Goal: Task Accomplishment & Management: Manage account settings

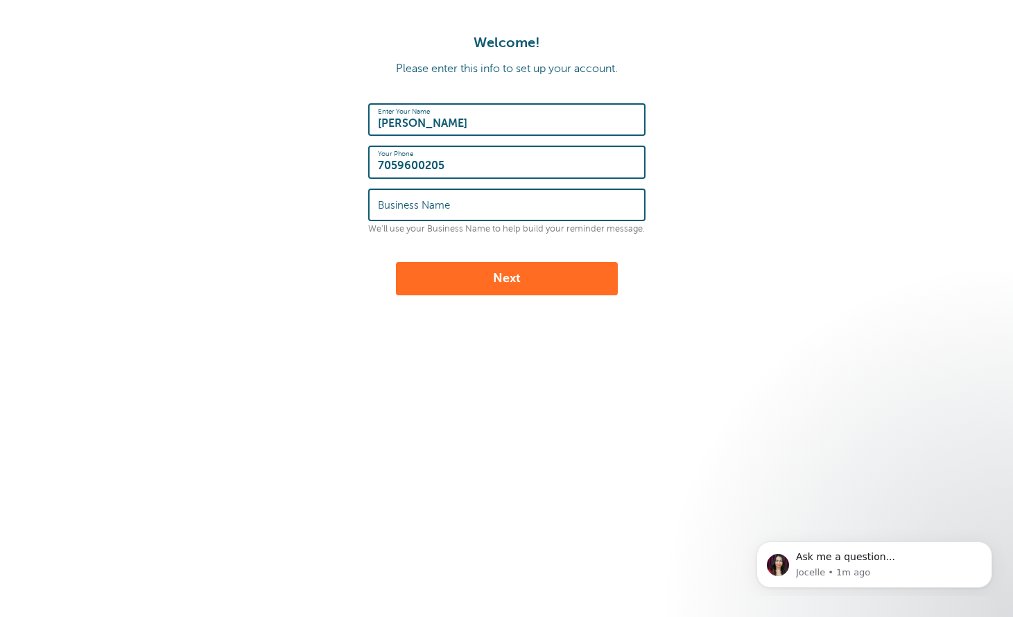
type input "7059600205"
type input "Scissors and Needles"
click at [581, 281] on button "Next" at bounding box center [507, 278] width 222 height 33
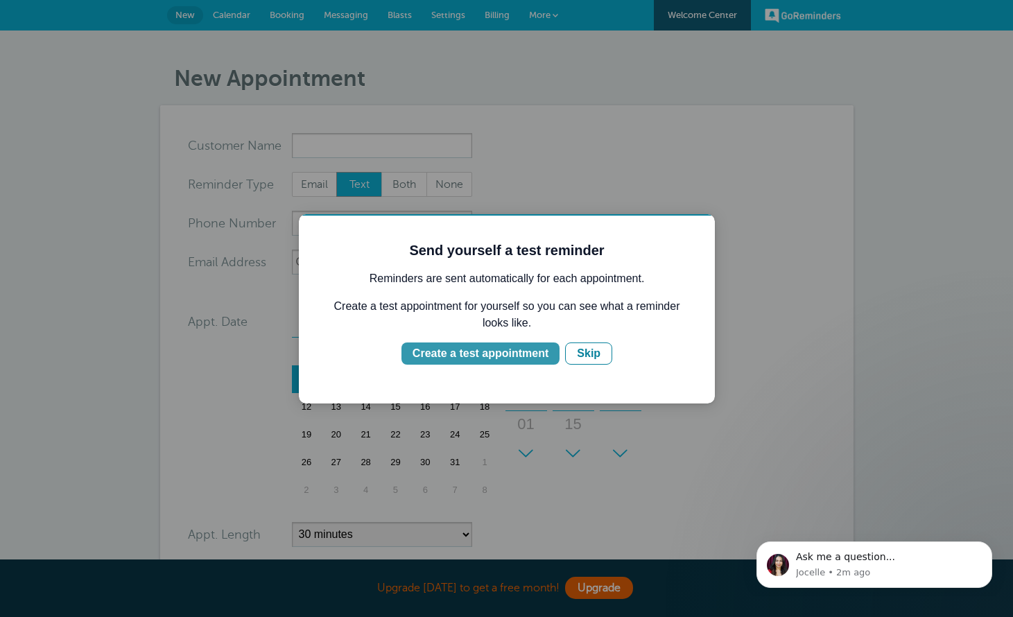
click at [498, 353] on div "Create a test appointment" at bounding box center [480, 353] width 136 height 17
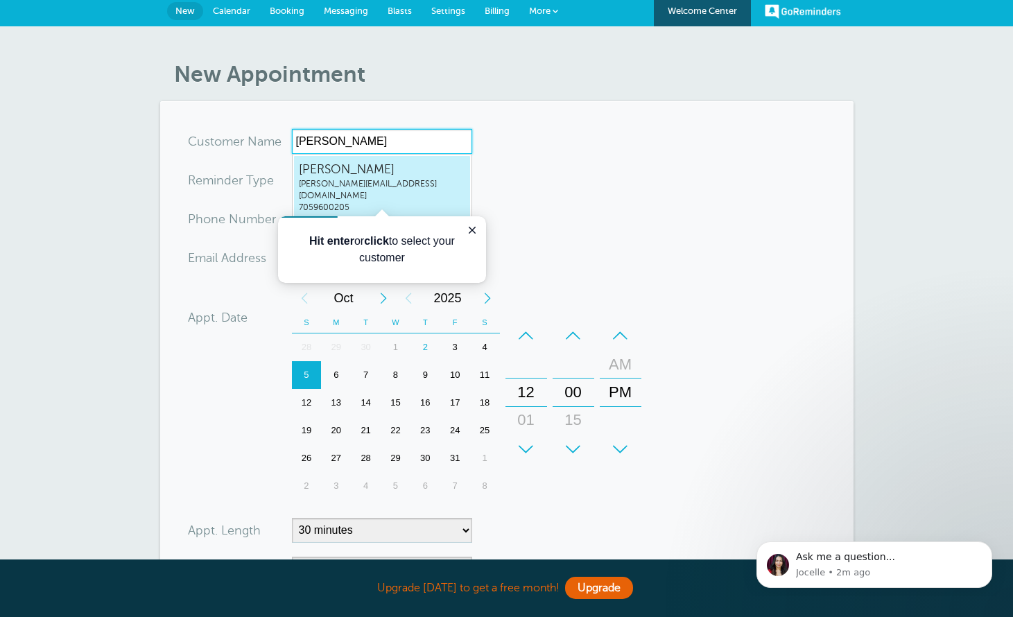
click at [362, 187] on span "claudia_jolin@hotmail.com" at bounding box center [382, 190] width 166 height 24
type input "claudiaclaudia_jolin@hotmail.com7059600205"
type input "claudia"
type input "7059600205"
type input "claudia_jolin@hotmail.com"
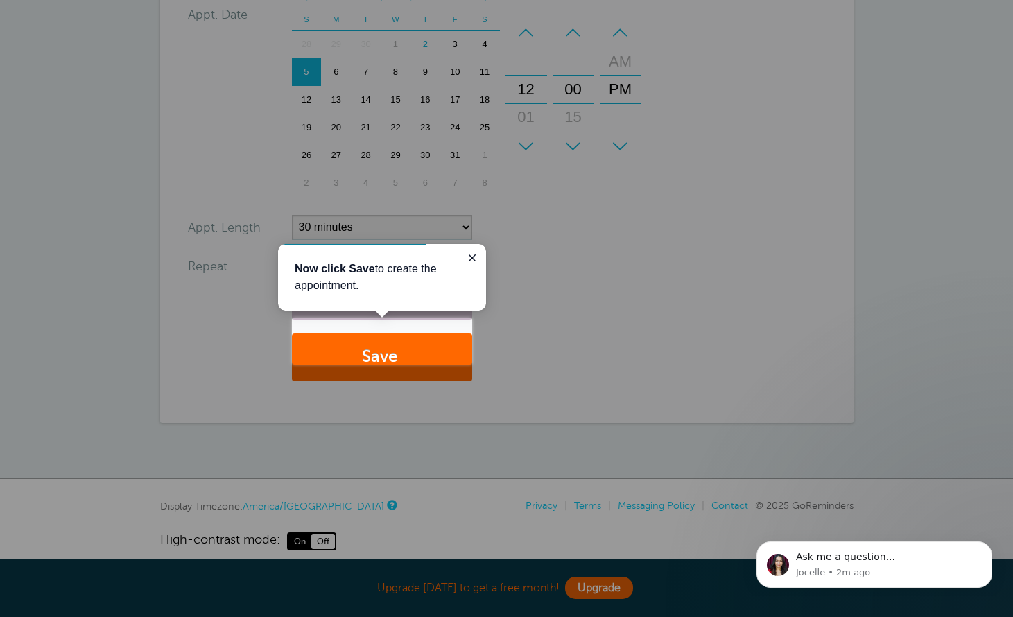
scroll to position [323, 0]
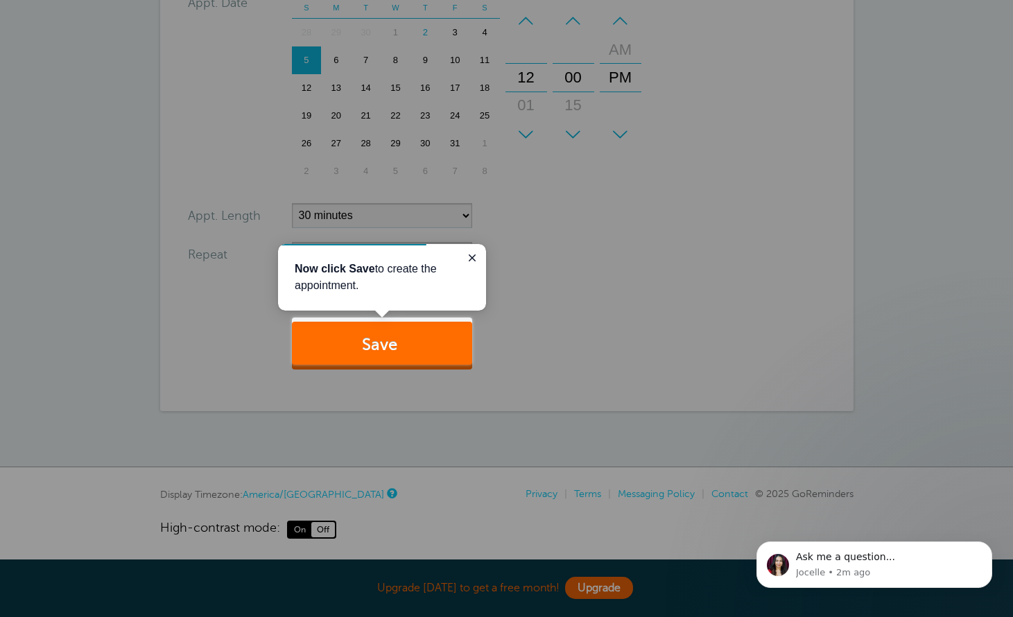
click at [422, 347] on button "Save" at bounding box center [382, 346] width 180 height 48
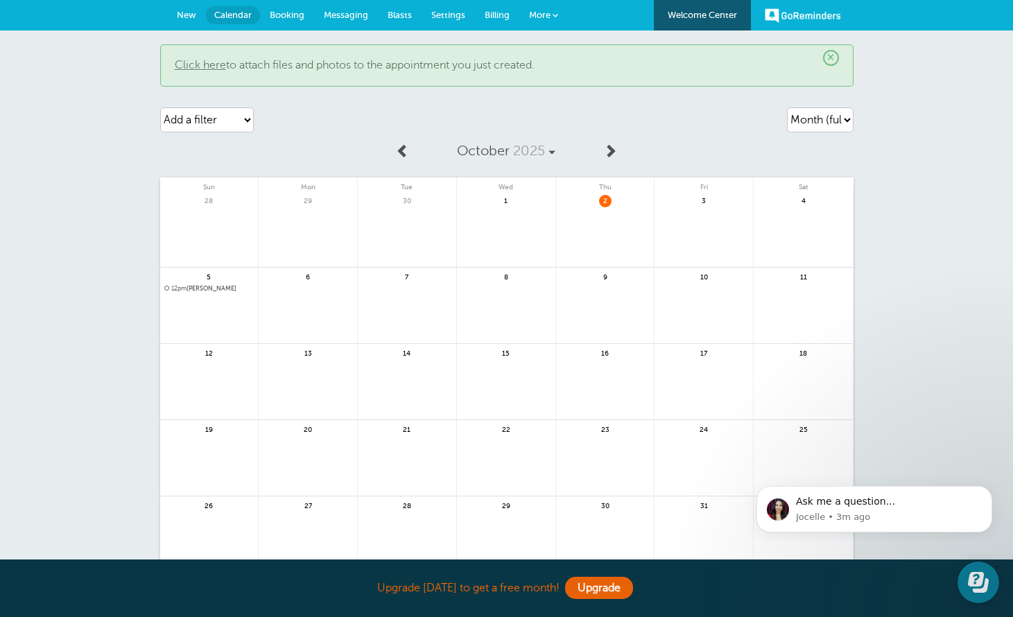
click at [606, 189] on span "Thu" at bounding box center [605, 184] width 98 height 14
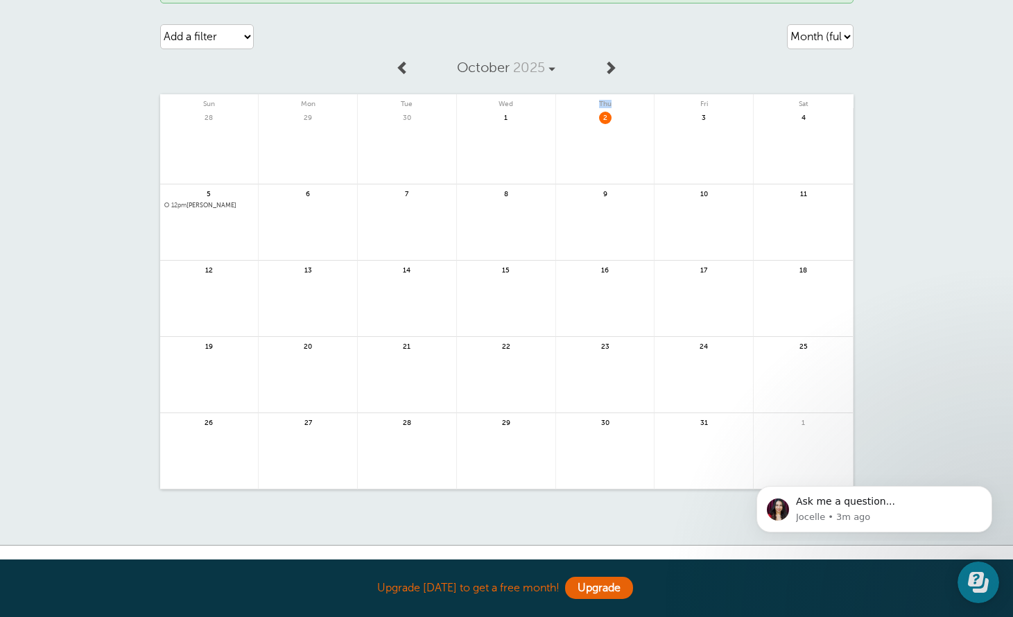
scroll to position [83, 0]
click at [992, 493] on button "Dismiss notification" at bounding box center [988, 490] width 18 height 18
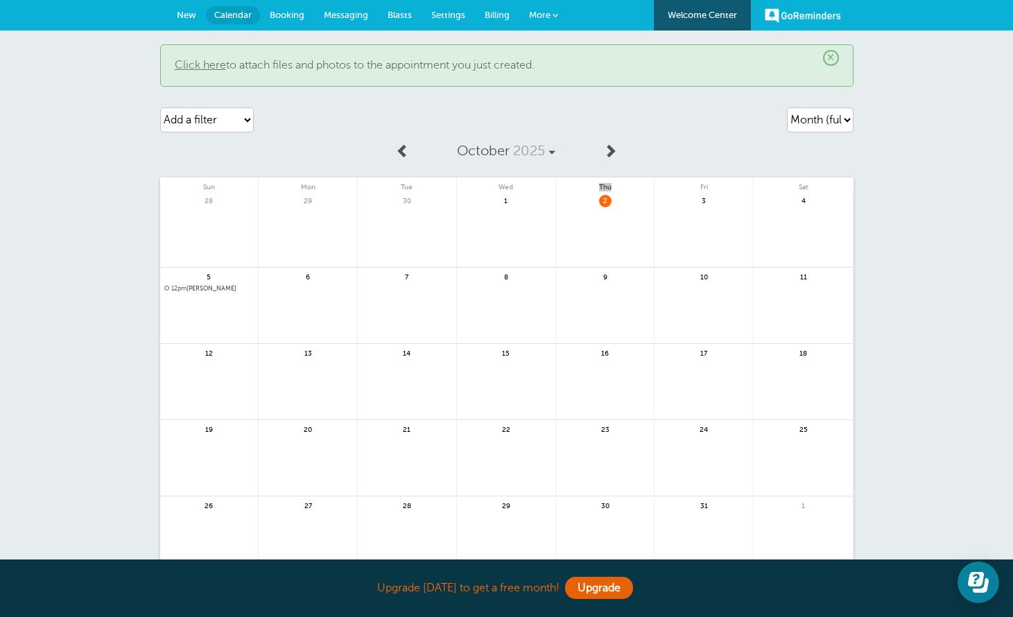
scroll to position [0, 0]
click at [249, 13] on span "Calendar" at bounding box center [232, 15] width 37 height 10
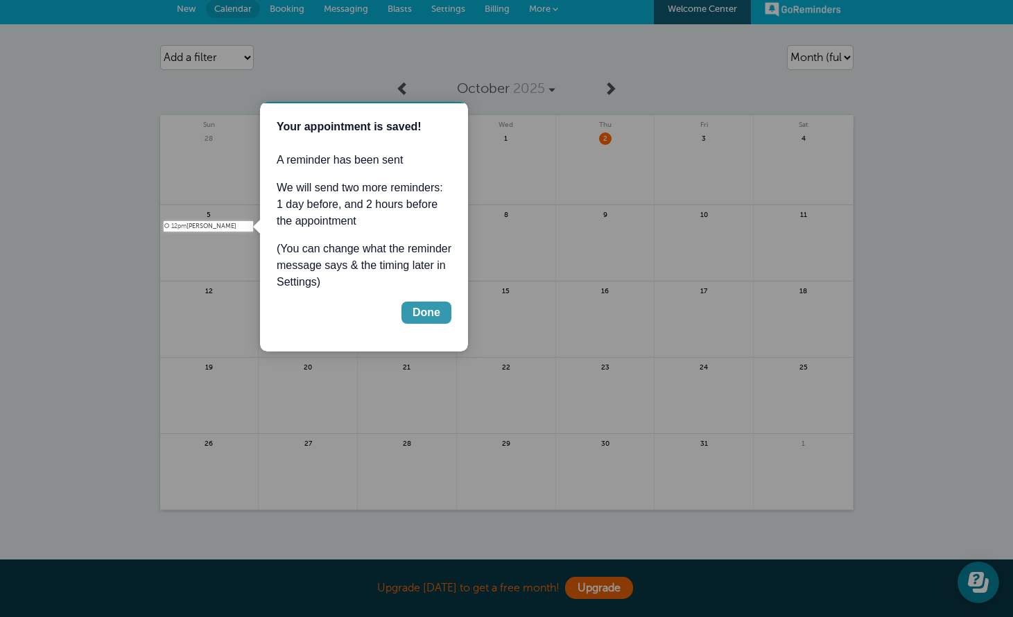
scroll to position [6, 0]
click at [430, 311] on div "Done" at bounding box center [427, 312] width 28 height 17
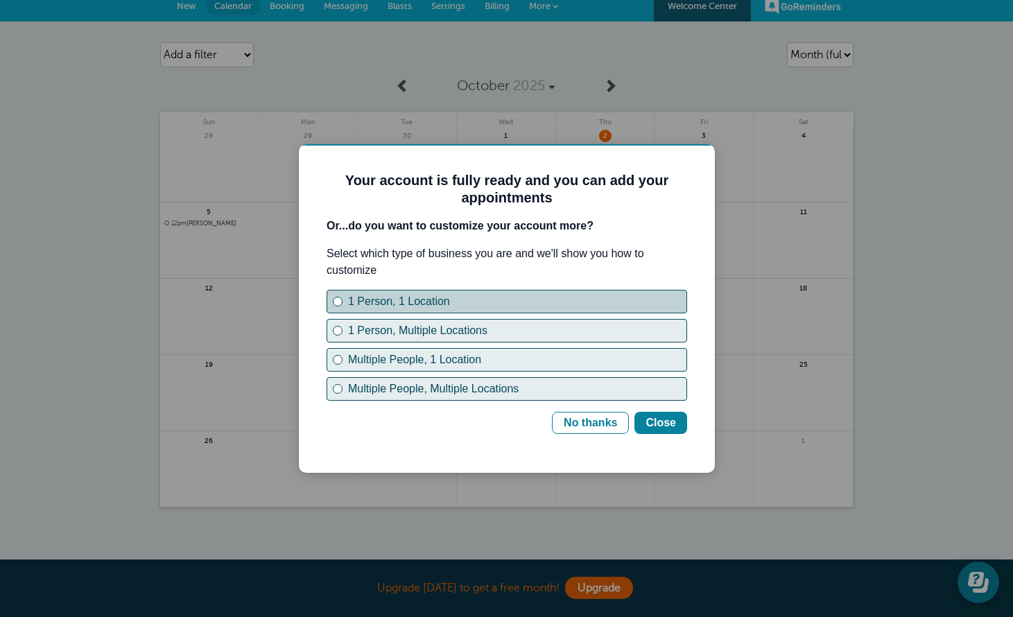
scroll to position [12, 1]
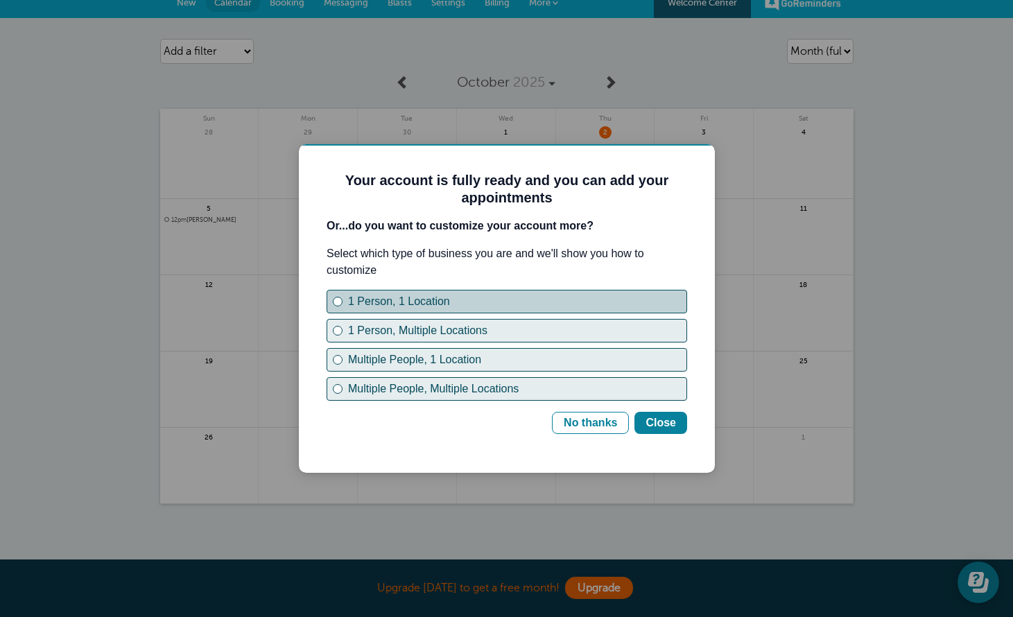
click at [336, 301] on div "1 Person, 1 Location" at bounding box center [338, 302] width 6 height 6
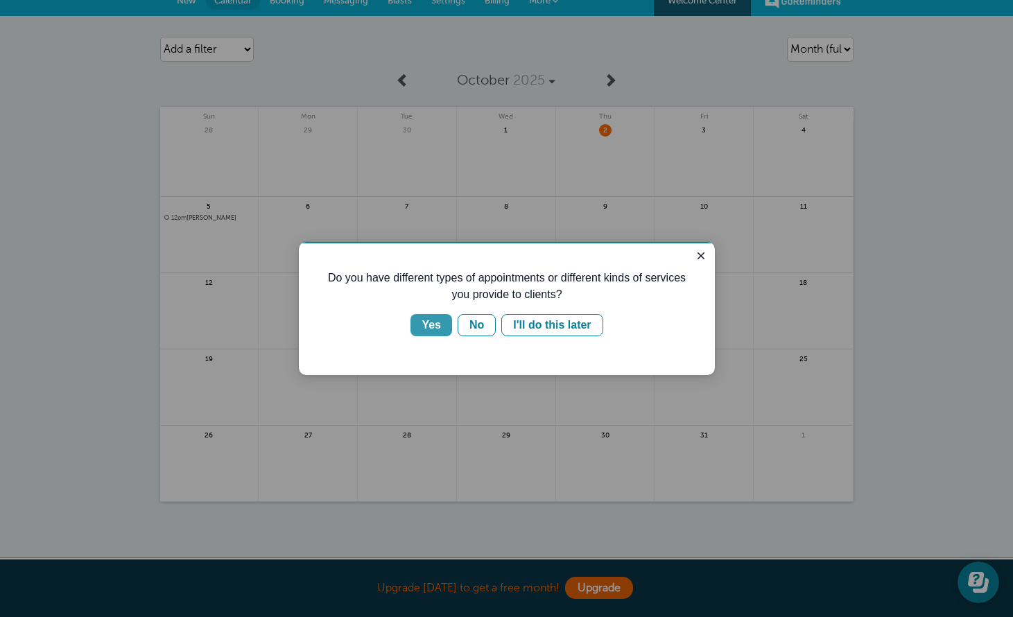
scroll to position [15, 0]
click at [429, 330] on div "Yes" at bounding box center [430, 325] width 19 height 17
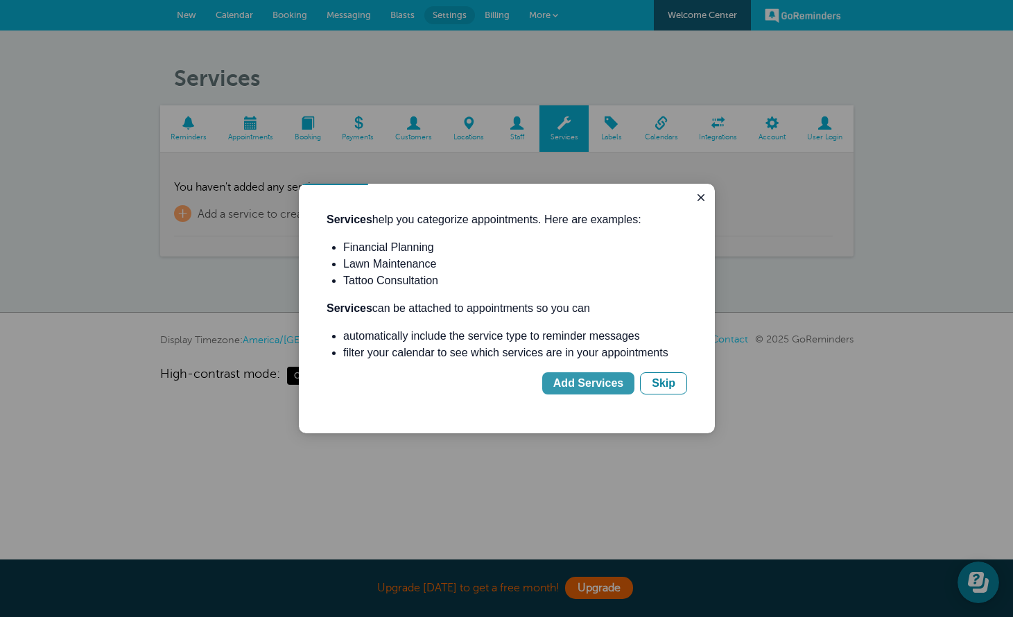
click at [597, 386] on div "Add Services" at bounding box center [588, 383] width 70 height 17
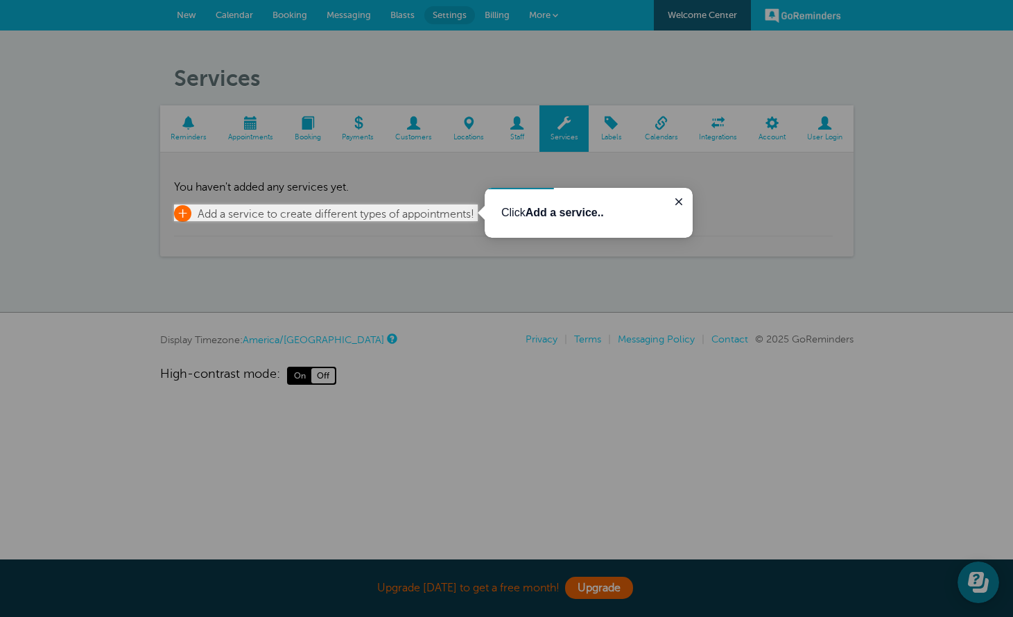
click at [272, 213] on span "Add a service to create different types of appointments!" at bounding box center [336, 214] width 277 height 12
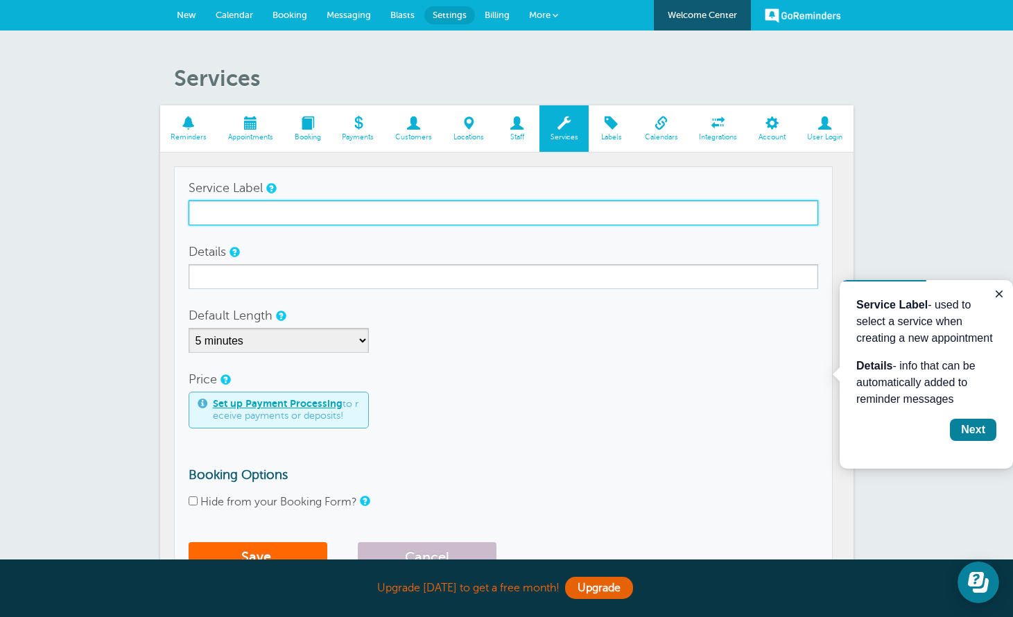
click at [239, 212] on input "Service Label" at bounding box center [503, 212] width 629 height 25
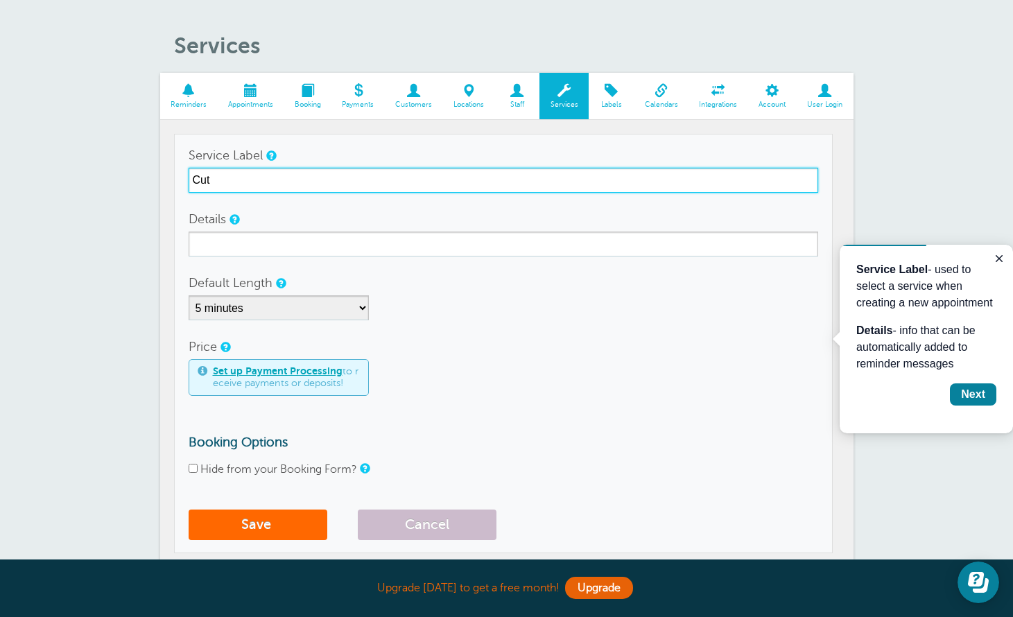
scroll to position [37, 0]
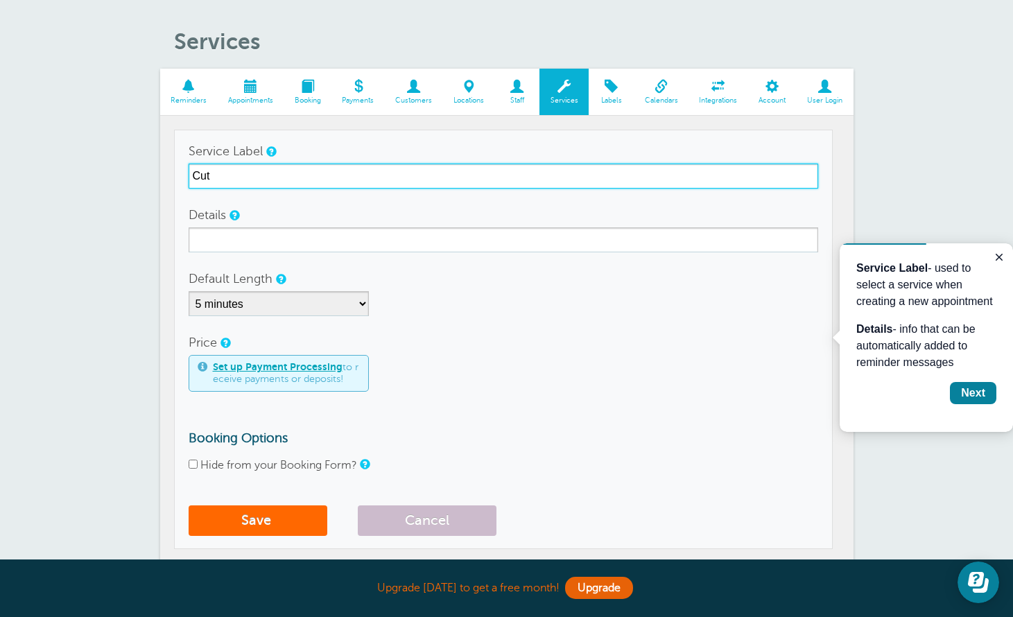
type input "Cut"
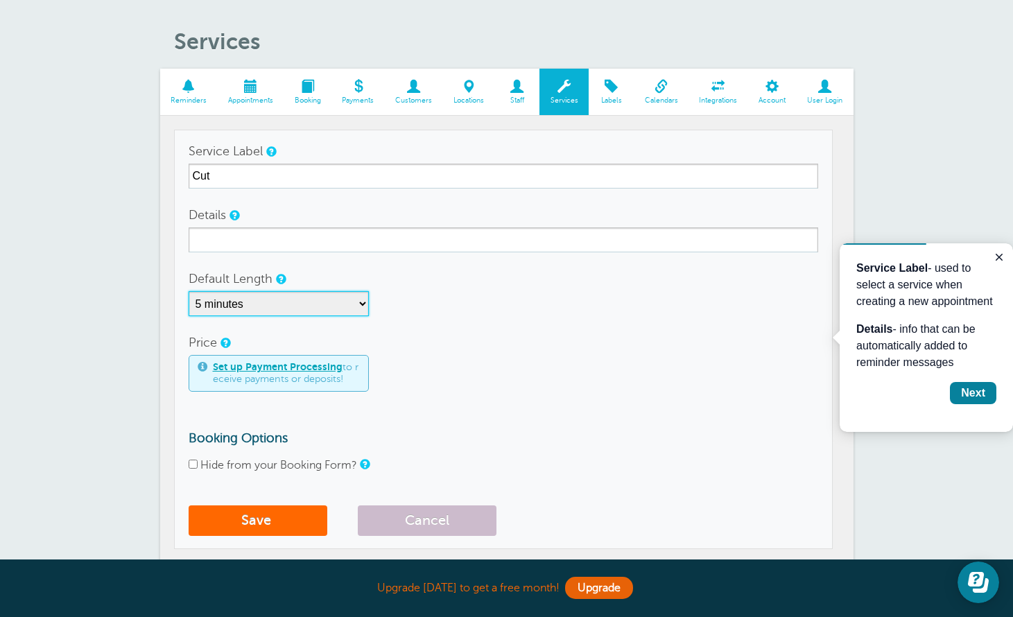
select select "30"
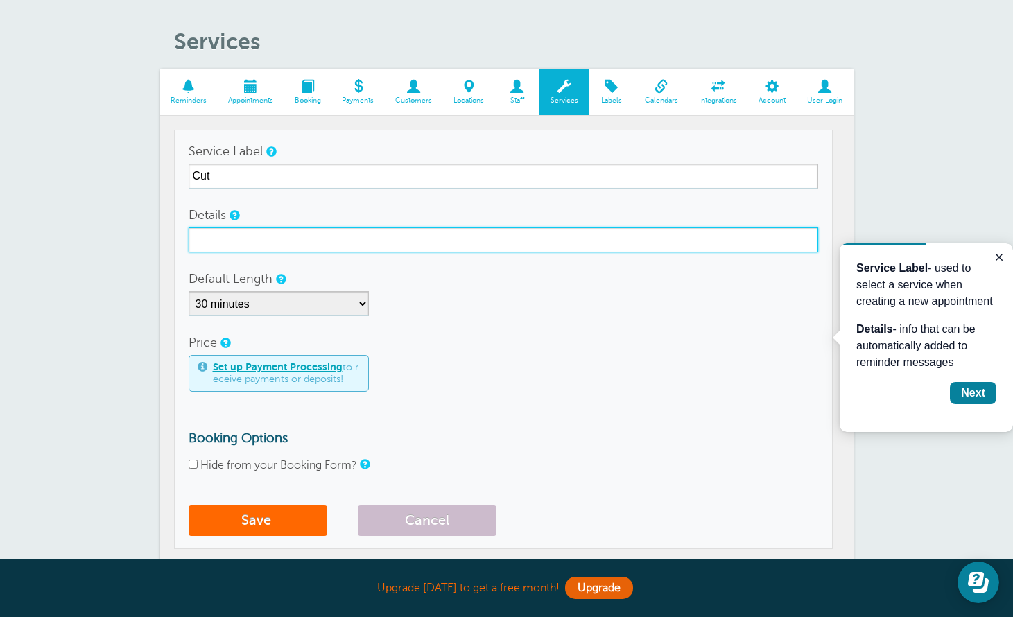
click at [284, 244] on input "Details" at bounding box center [503, 239] width 629 height 25
type input "Men"
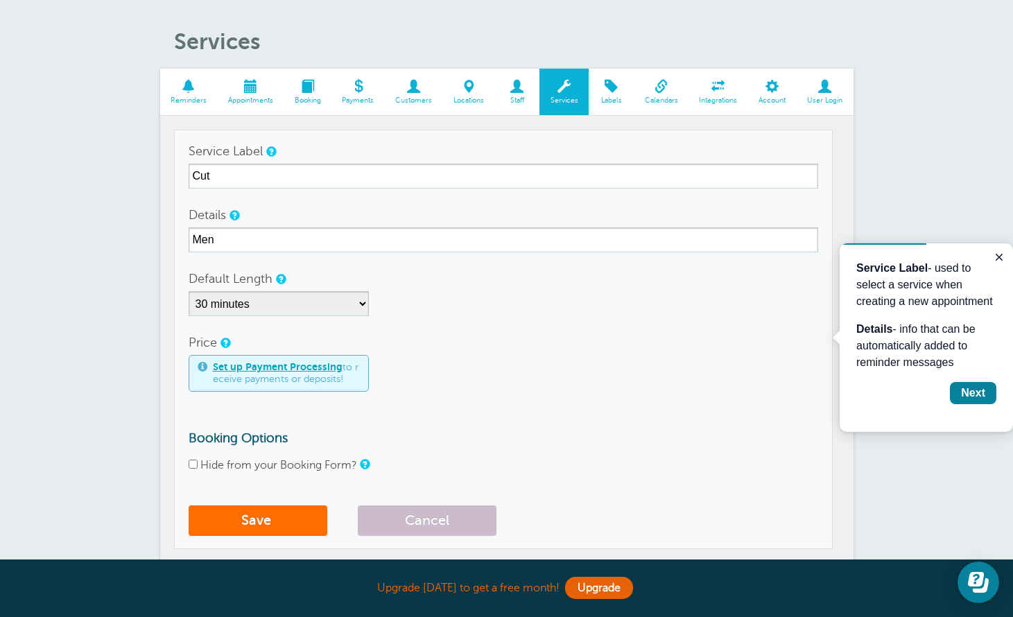
click at [313, 523] on button "Save" at bounding box center [258, 520] width 139 height 30
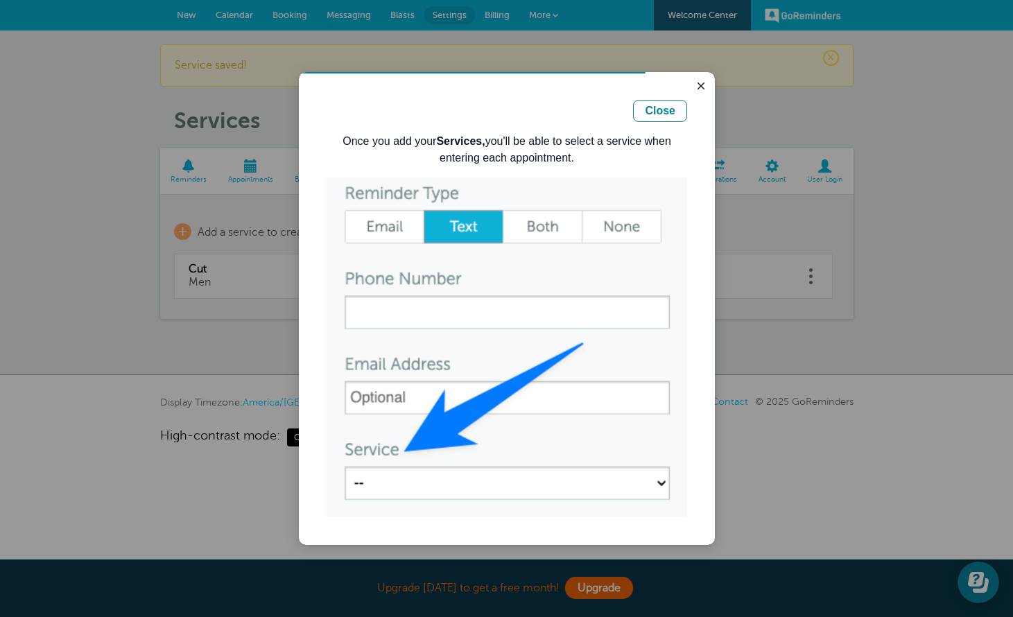
click at [394, 482] on img "Guide" at bounding box center [506, 347] width 360 height 340
click at [662, 485] on img "Guide" at bounding box center [506, 347] width 360 height 340
click at [662, 119] on button "Close" at bounding box center [660, 111] width 54 height 22
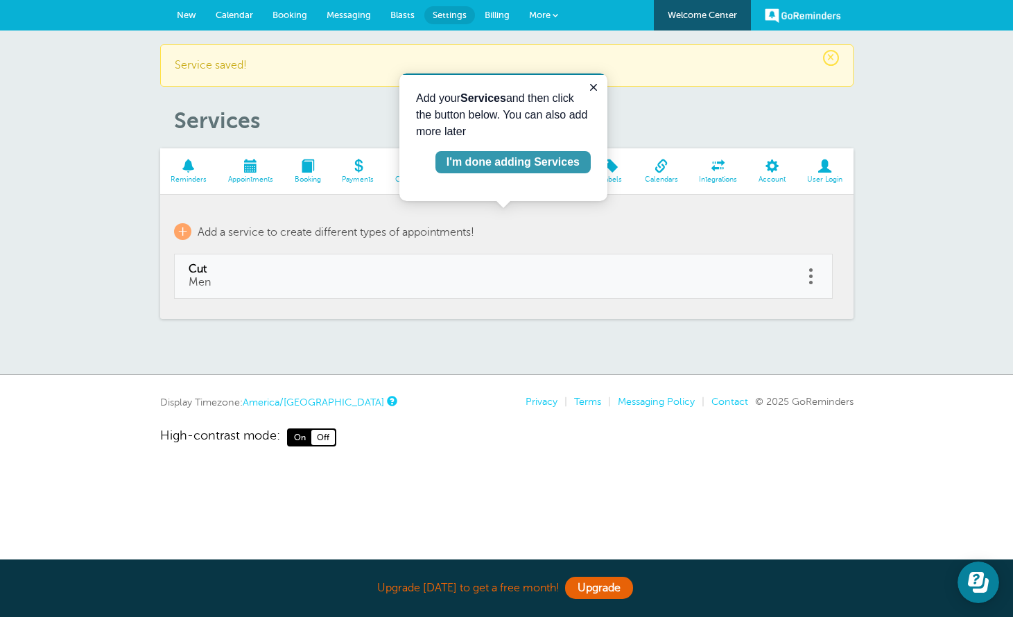
click at [509, 167] on div "I'm done adding Services" at bounding box center [512, 162] width 133 height 17
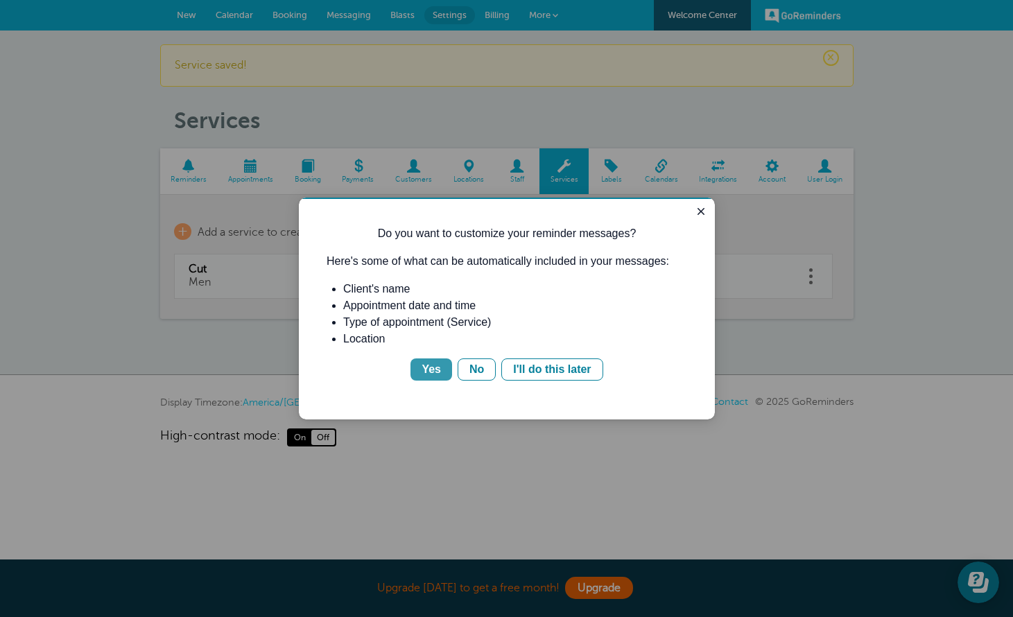
click at [443, 375] on button "Yes" at bounding box center [431, 369] width 42 height 22
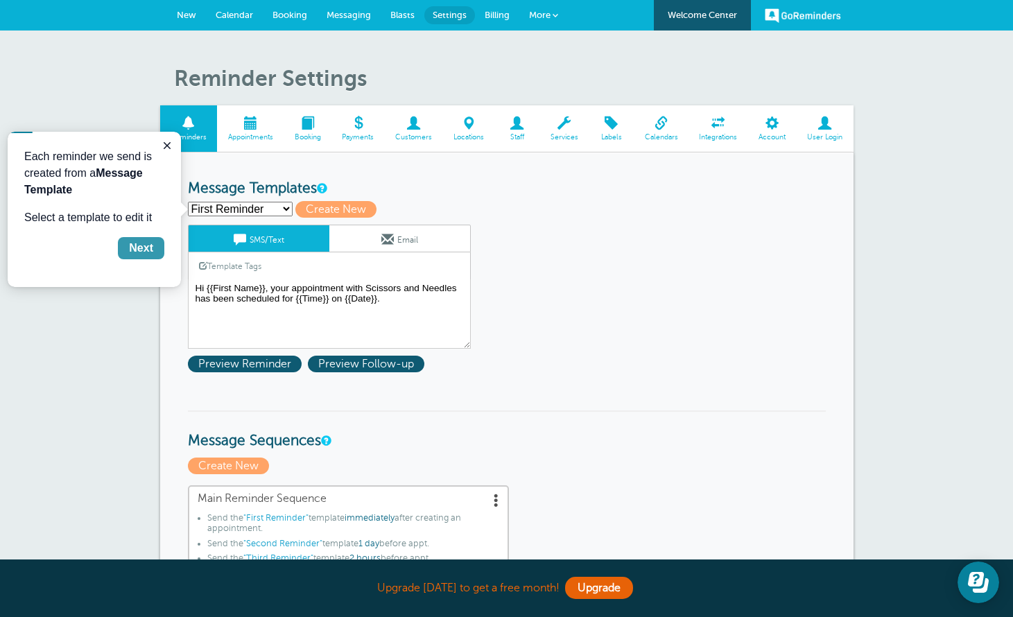
click at [155, 250] on button "Next" at bounding box center [141, 248] width 46 height 22
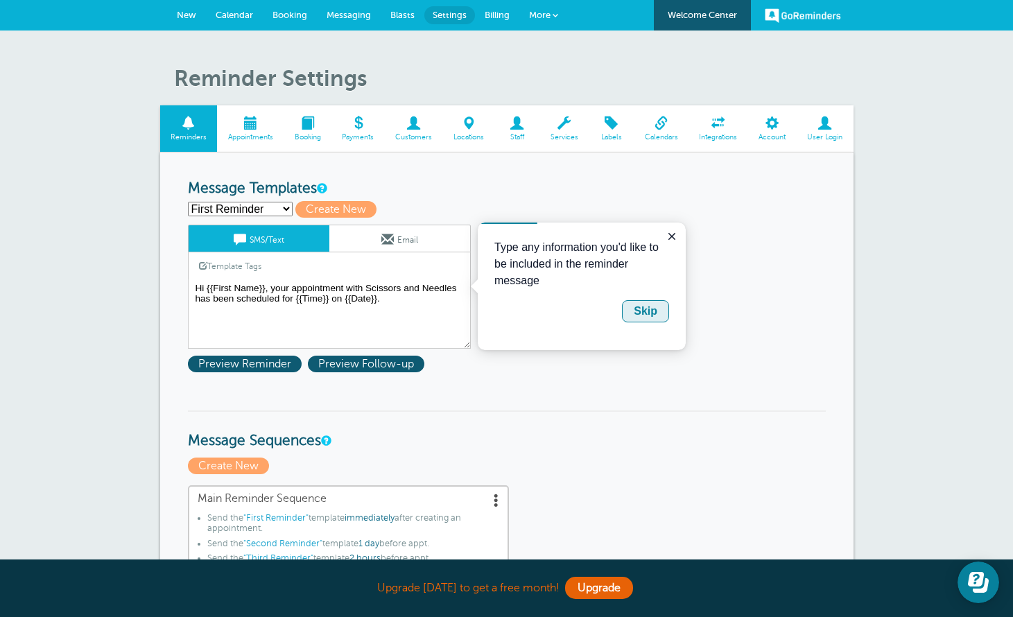
click at [656, 317] on div "Skip" at bounding box center [645, 311] width 24 height 17
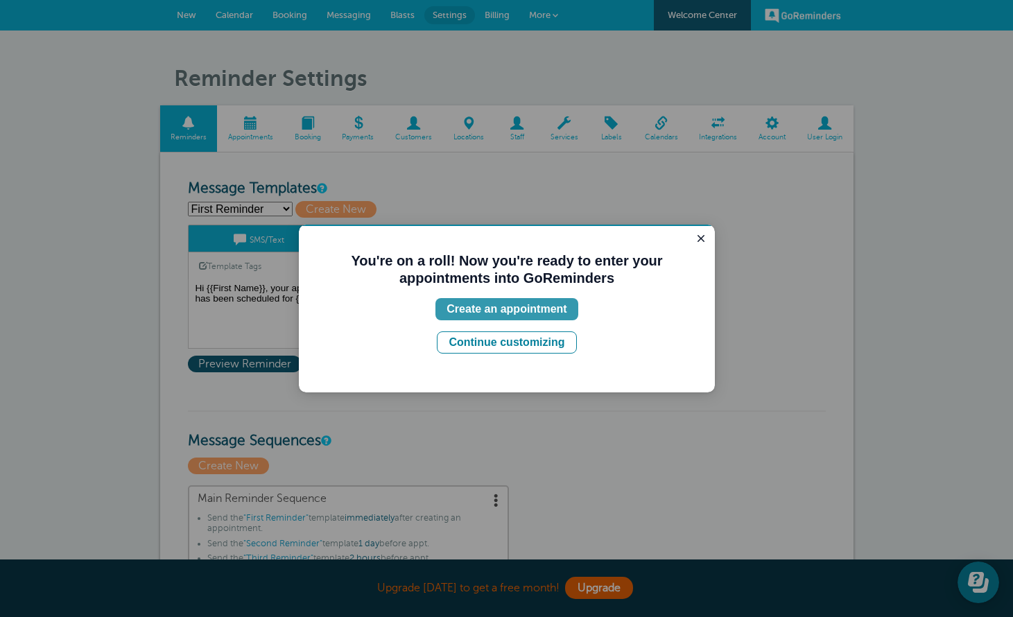
click at [553, 310] on div "Create an appointment" at bounding box center [506, 309] width 120 height 17
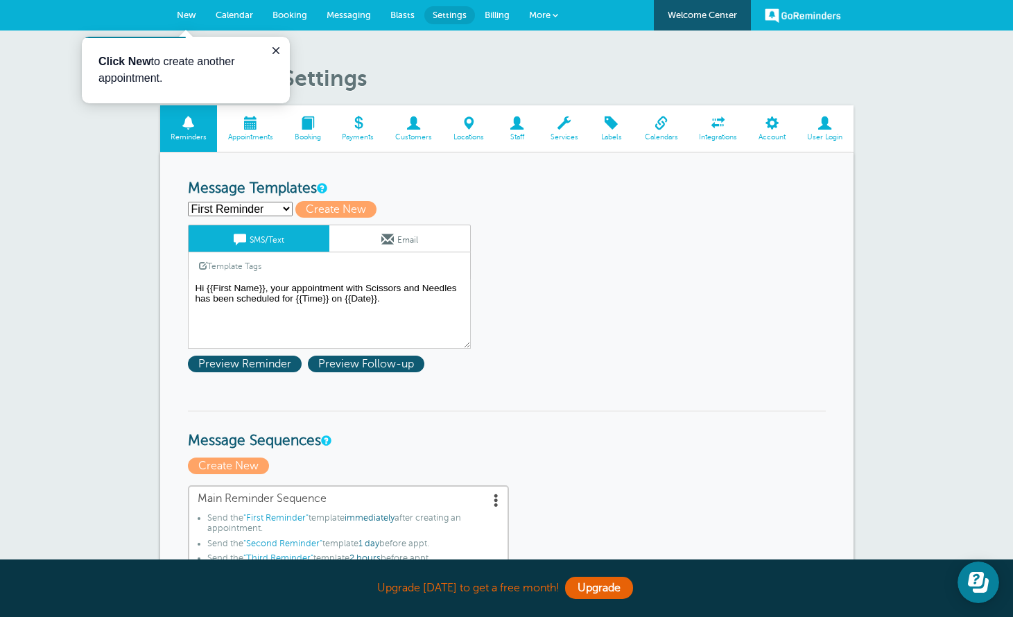
click at [186, 19] on span "New" at bounding box center [186, 15] width 19 height 10
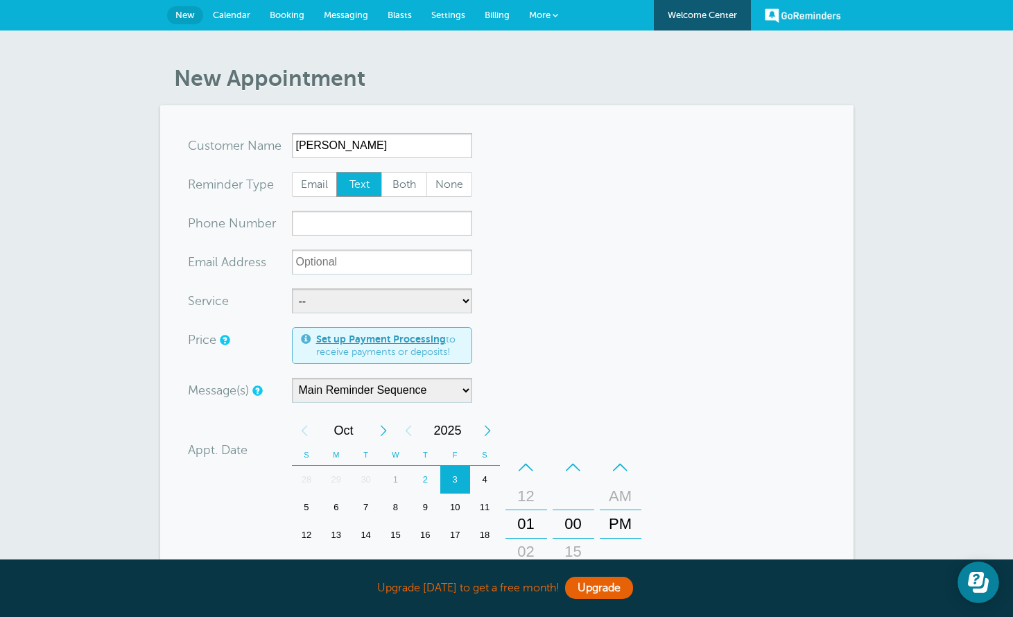
scroll to position [2, 1]
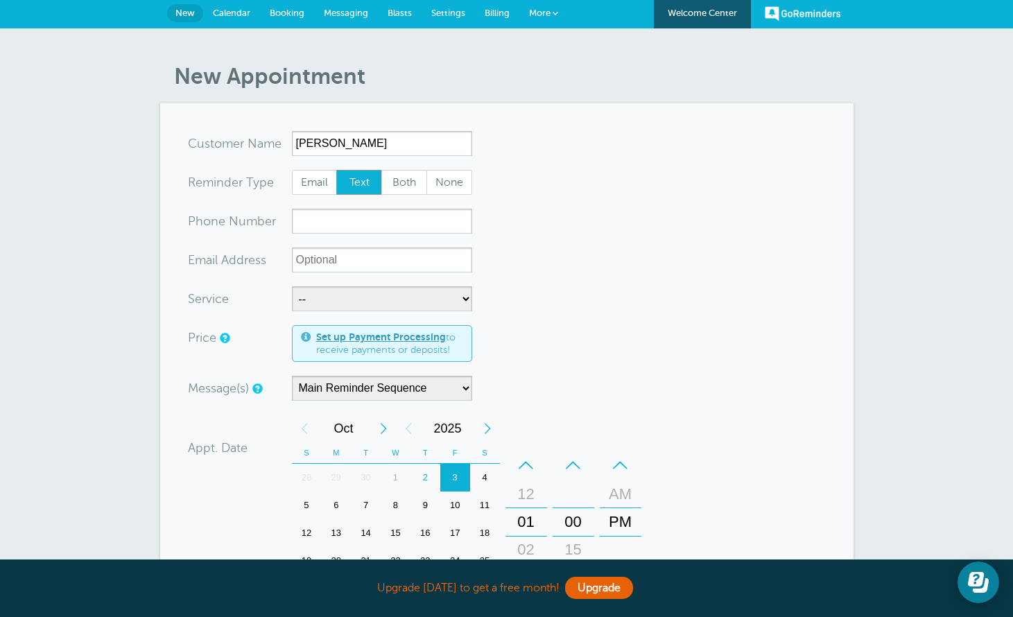
type input "Gaetan Lizotte"
click at [421, 221] on input "xxx-no-autofill" at bounding box center [382, 221] width 180 height 25
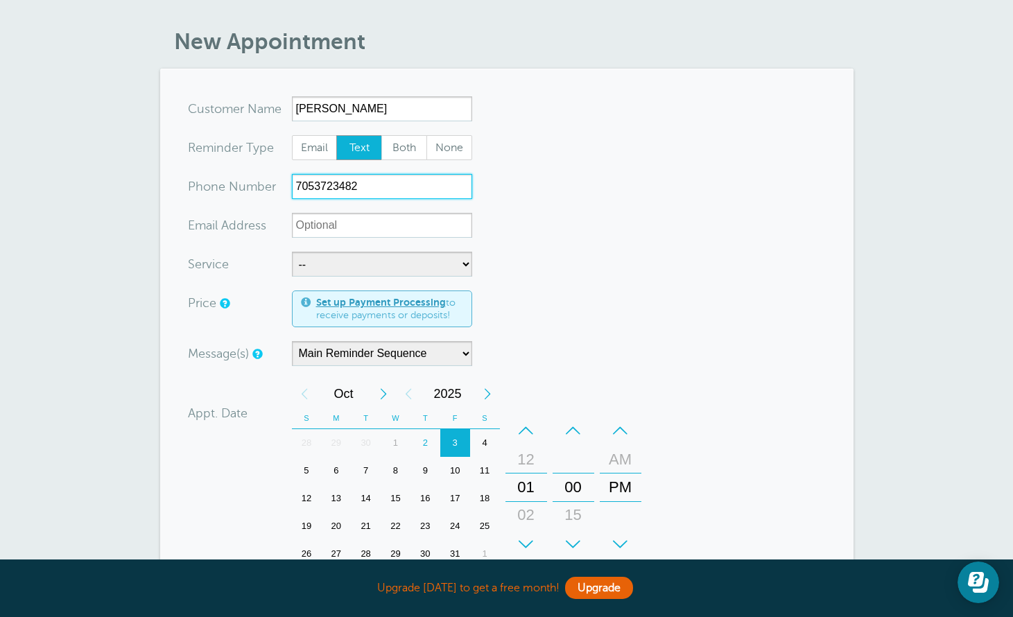
scroll to position [35, 0]
type input "7053723482"
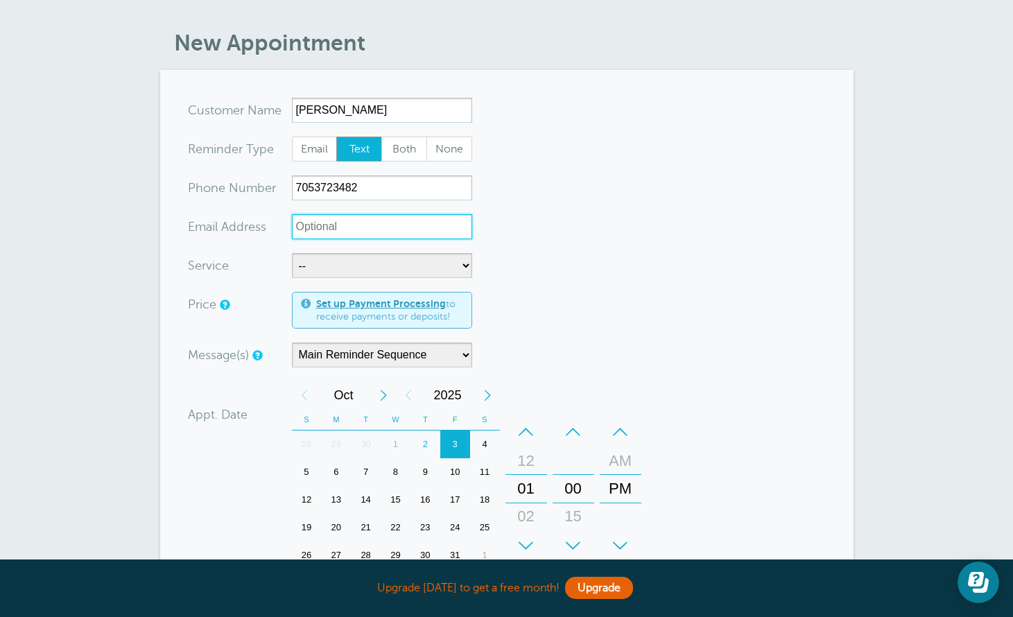
click at [374, 230] on input "xx-no-autofill" at bounding box center [382, 226] width 180 height 25
type input "gates37@hotmail.com"
click at [415, 252] on form "You are creating a new customer. To use an existing customer select one from th…" at bounding box center [507, 460] width 638 height 724
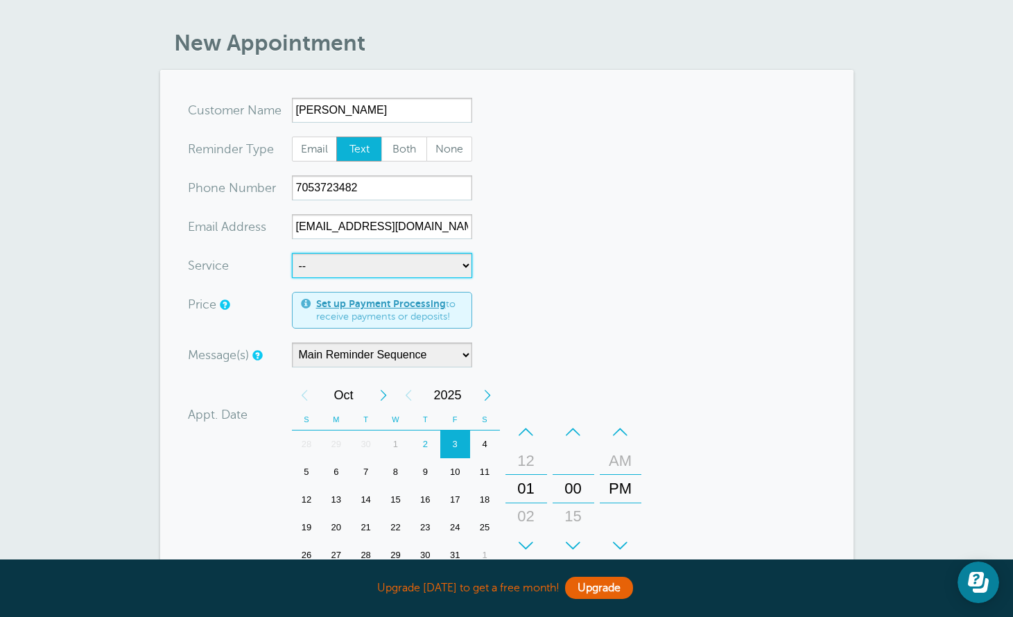
select select "28393"
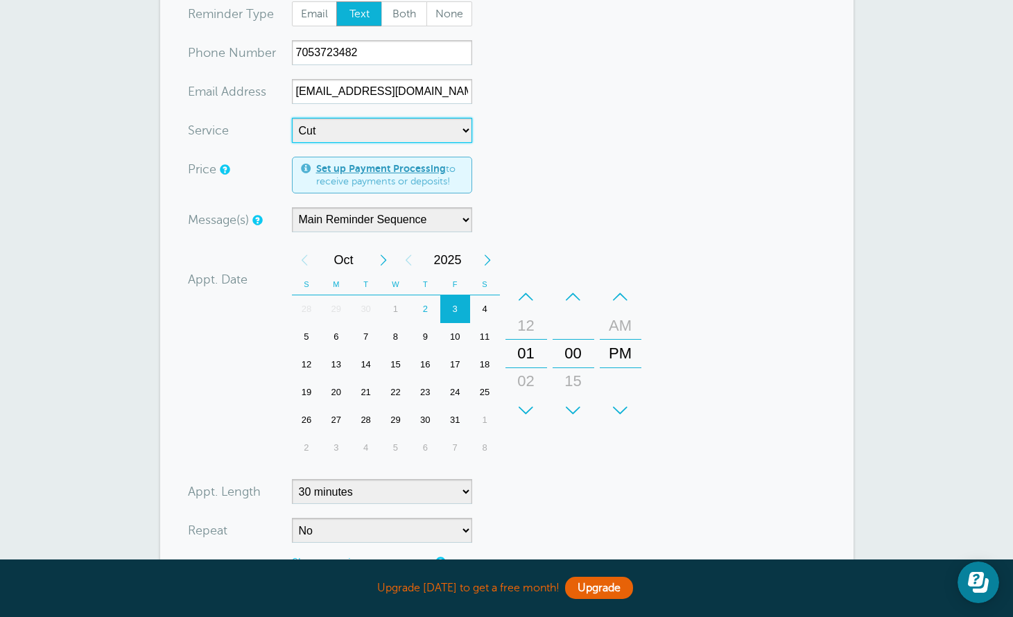
scroll to position [172, 0]
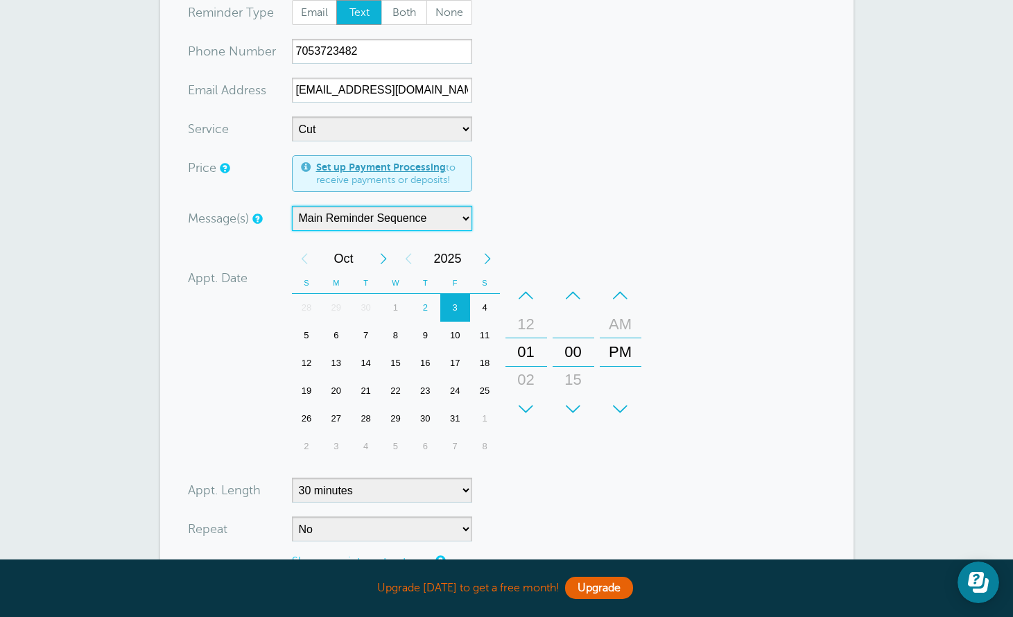
click at [459, 305] on div "3" at bounding box center [455, 308] width 30 height 28
click at [534, 380] on div "02" at bounding box center [525, 380] width 33 height 28
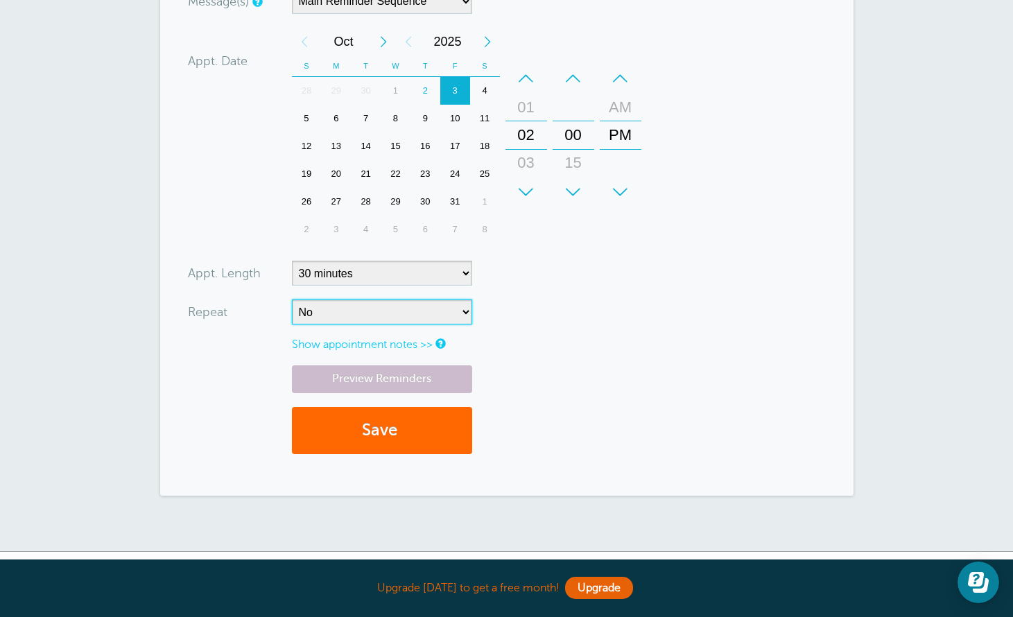
scroll to position [390, 0]
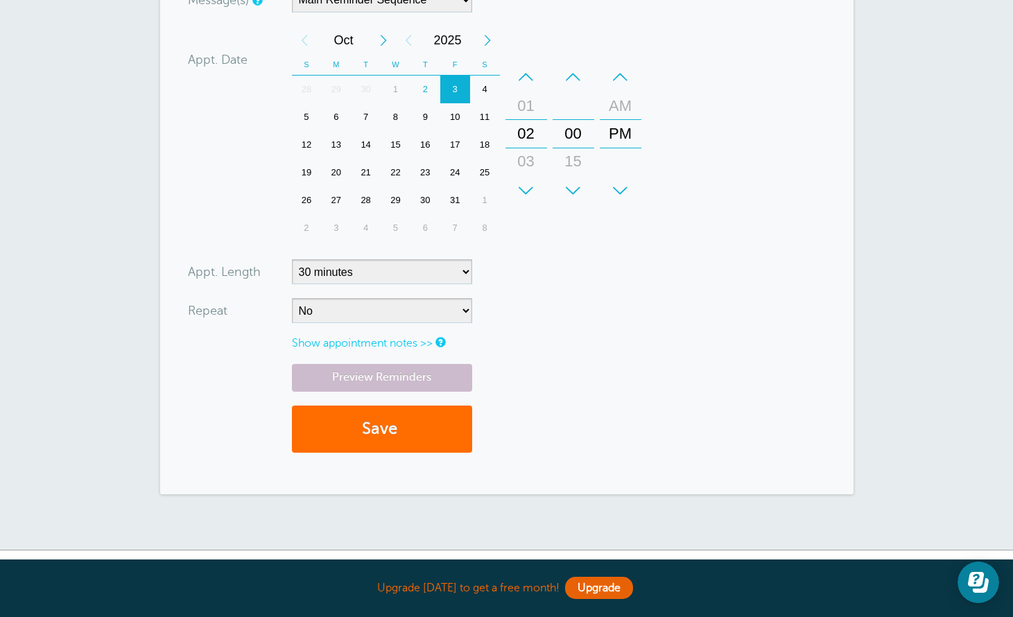
click at [425, 418] on button "Save" at bounding box center [382, 429] width 180 height 48
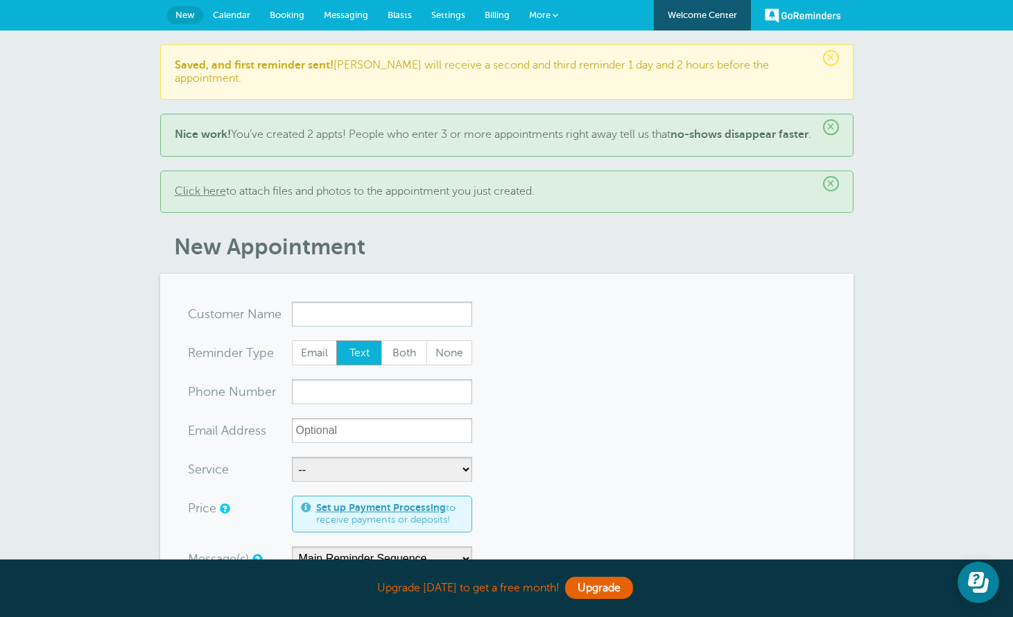
click at [499, 14] on span "Billing" at bounding box center [496, 15] width 25 height 10
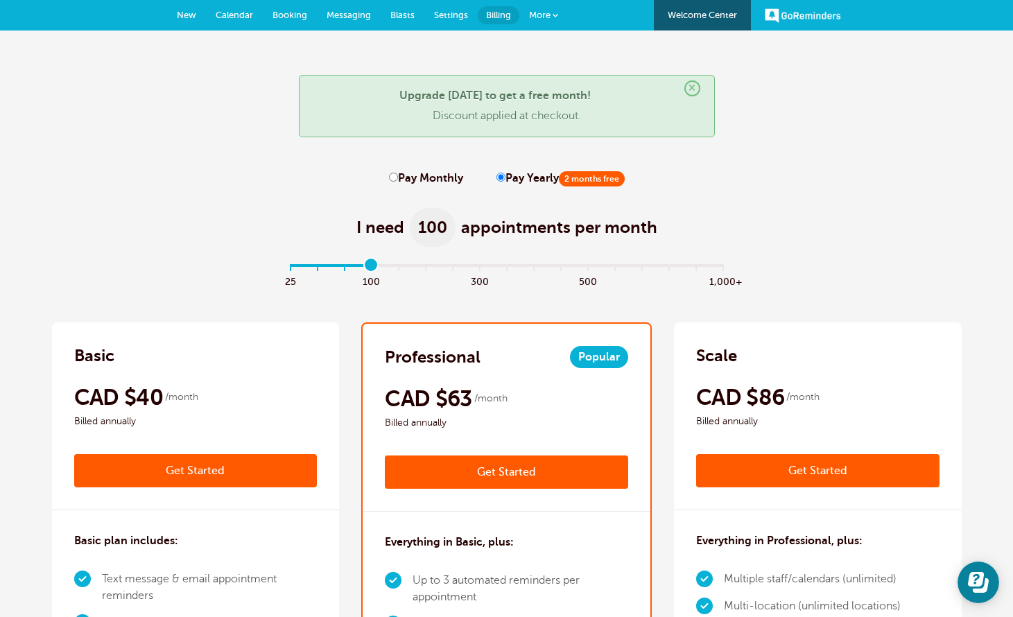
drag, startPoint x: 289, startPoint y: 261, endPoint x: 360, endPoint y: 261, distance: 71.4
type input "3"
click at [254, 248] on div "I need 100 appointments per month" at bounding box center [506, 220] width 909 height 68
click at [394, 178] on input "Pay Monthly" at bounding box center [393, 177] width 9 height 9
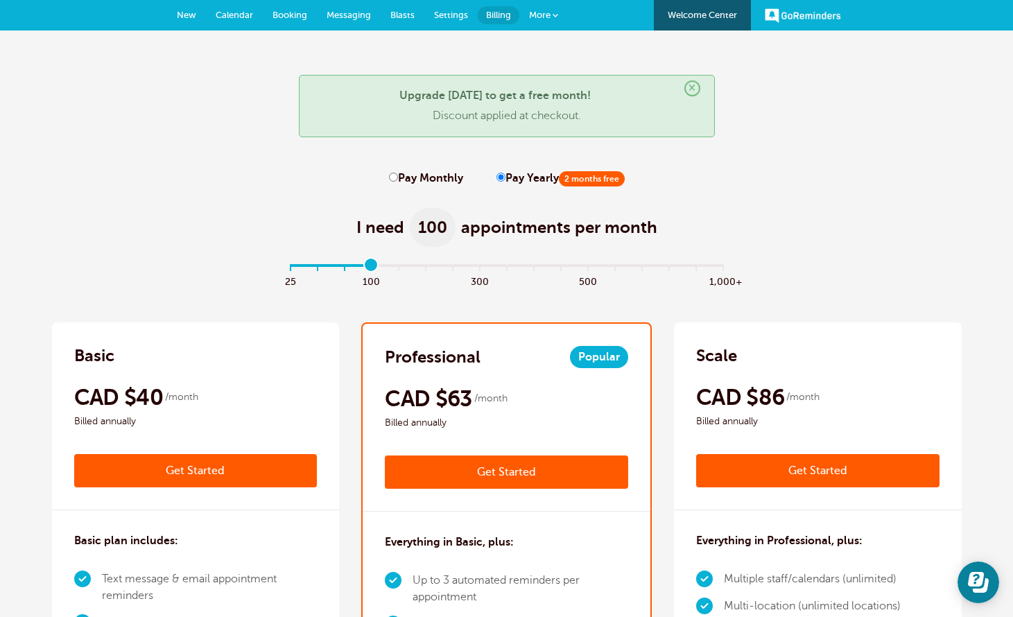
radio input "true"
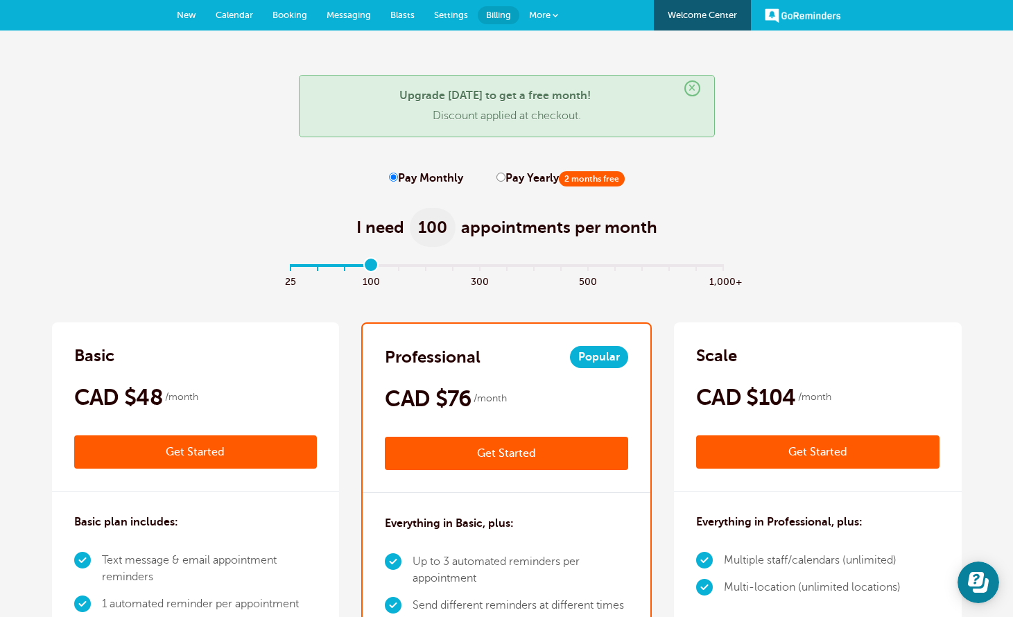
click at [502, 177] on label "Pay Yearly 2 months free" at bounding box center [560, 178] width 128 height 13
click at [502, 177] on input "Pay Yearly 2 months free" at bounding box center [500, 177] width 9 height 9
radio input "true"
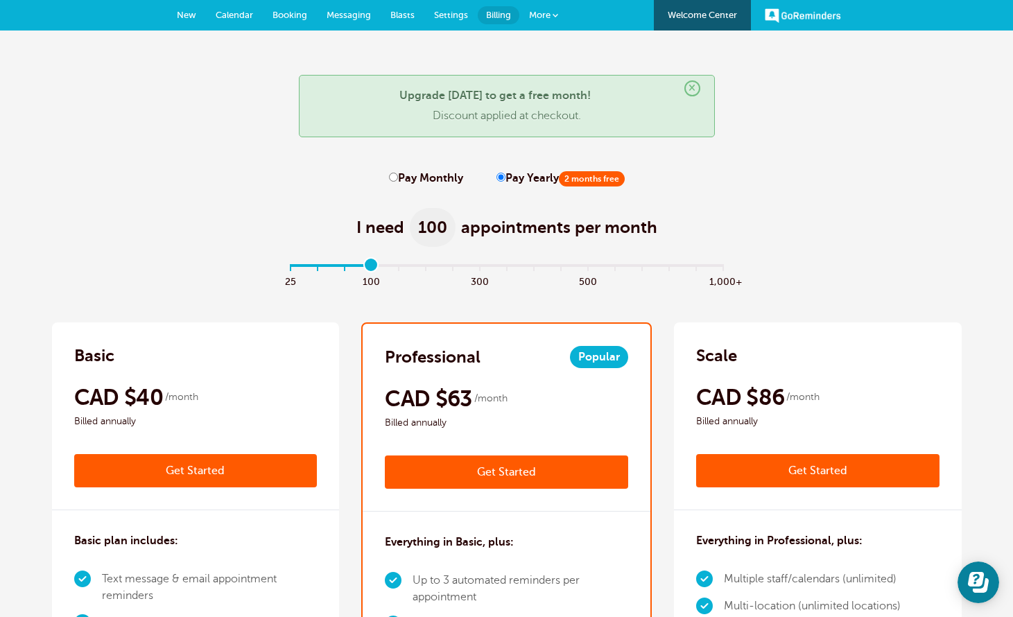
click at [395, 178] on input "Pay Monthly" at bounding box center [393, 177] width 9 height 9
radio input "true"
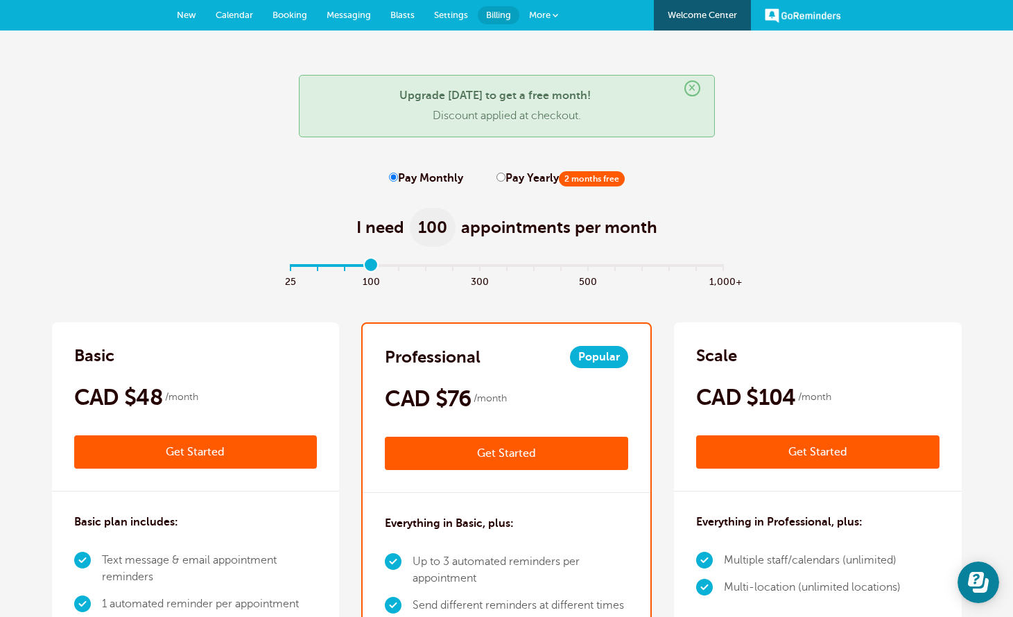
click at [502, 175] on label "Pay Yearly 2 months free" at bounding box center [560, 178] width 128 height 13
click at [502, 175] on input "Pay Yearly 2 months free" at bounding box center [500, 177] width 9 height 9
radio input "true"
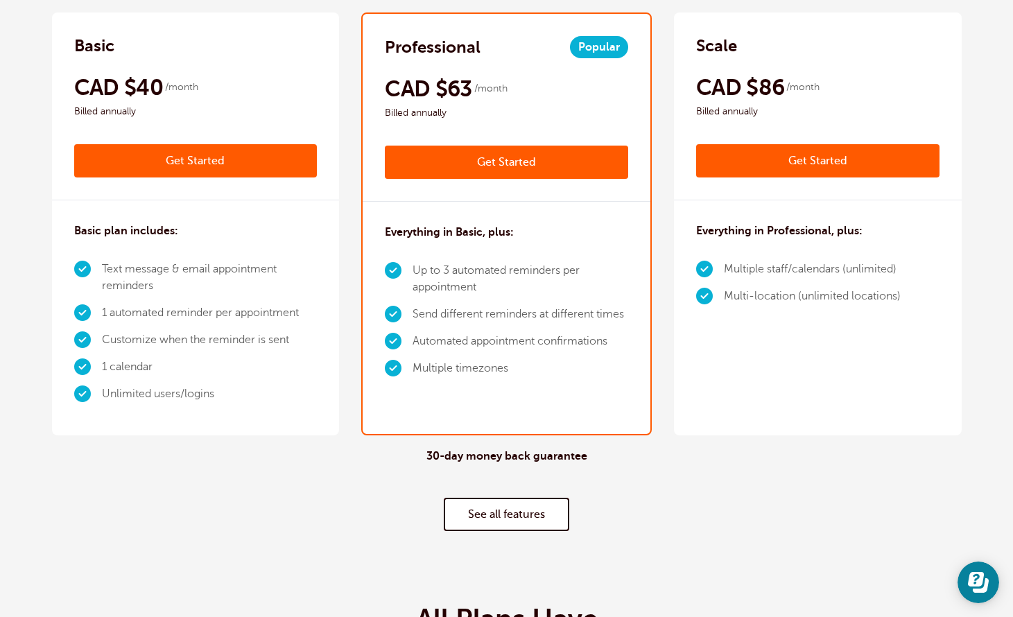
scroll to position [310, 0]
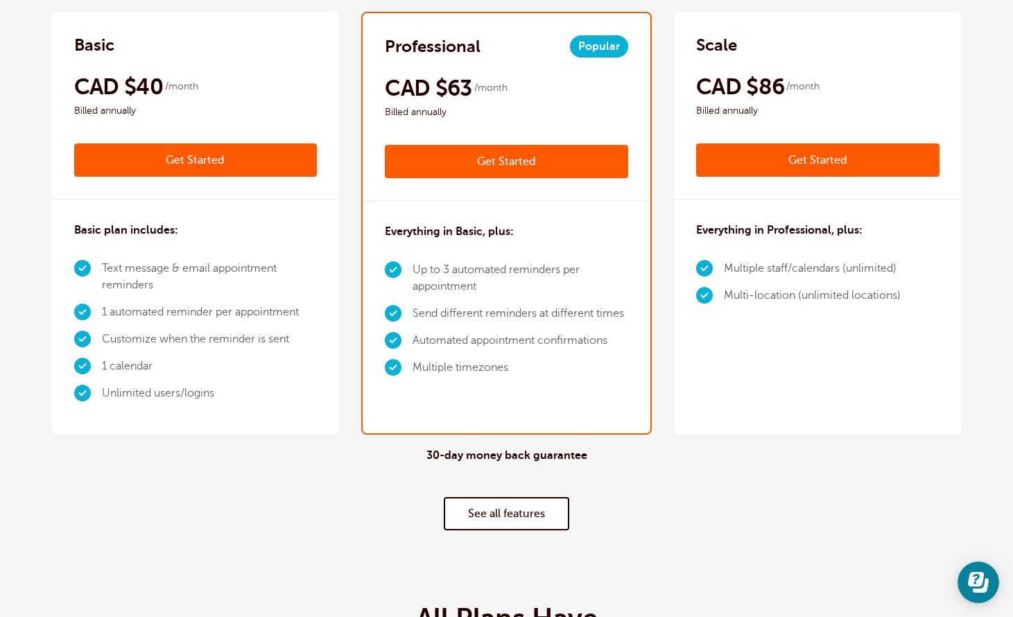
click at [102, 361] on li "1 calendar" at bounding box center [210, 366] width 216 height 27
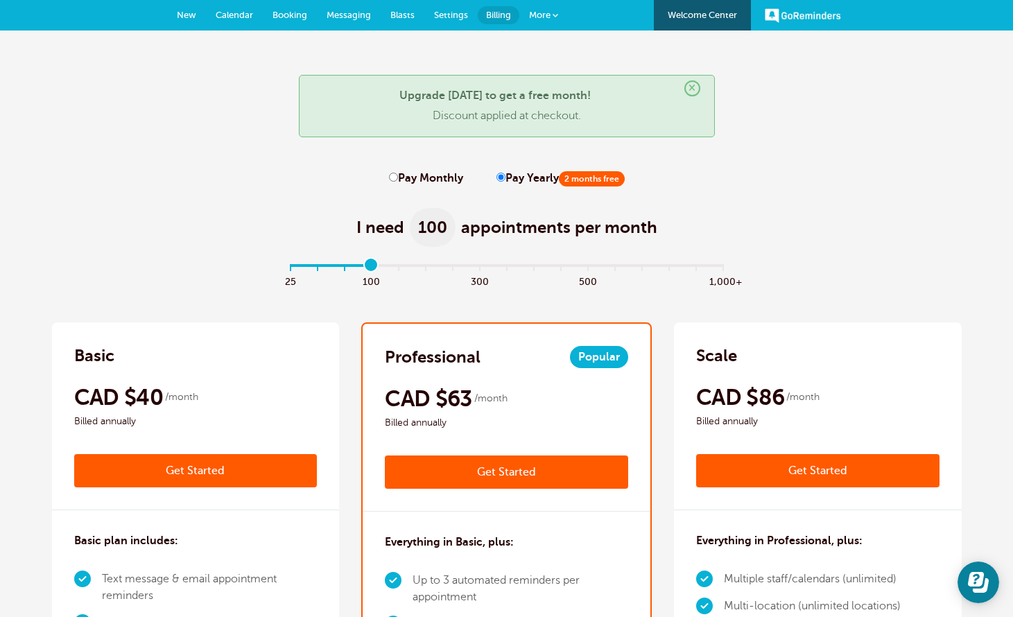
scroll to position [0, 0]
drag, startPoint x: 369, startPoint y: 264, endPoint x: 423, endPoint y: 266, distance: 54.8
type input "5"
click at [423, 266] on input "range" at bounding box center [506, 267] width 448 height 3
click at [556, 14] on span at bounding box center [555, 15] width 6 height 6
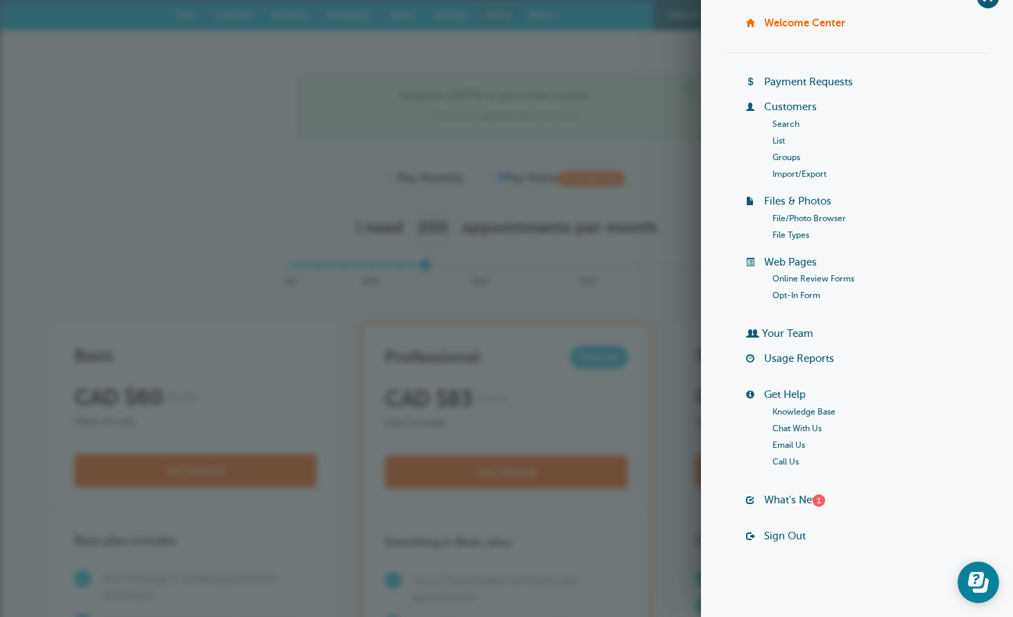
scroll to position [28, 0]
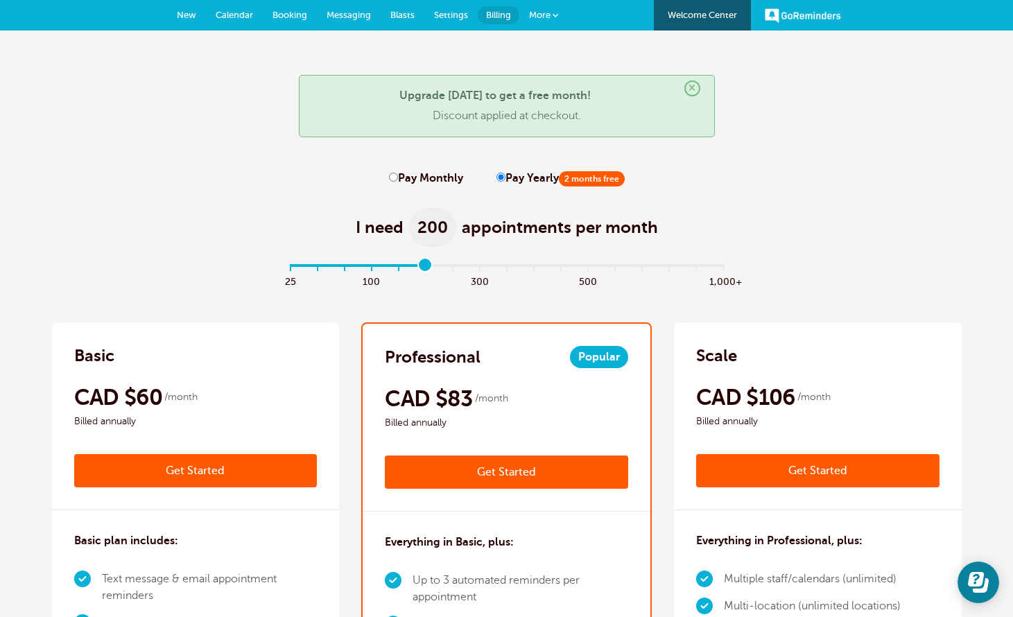
click at [454, 8] on link "Settings" at bounding box center [450, 15] width 53 height 30
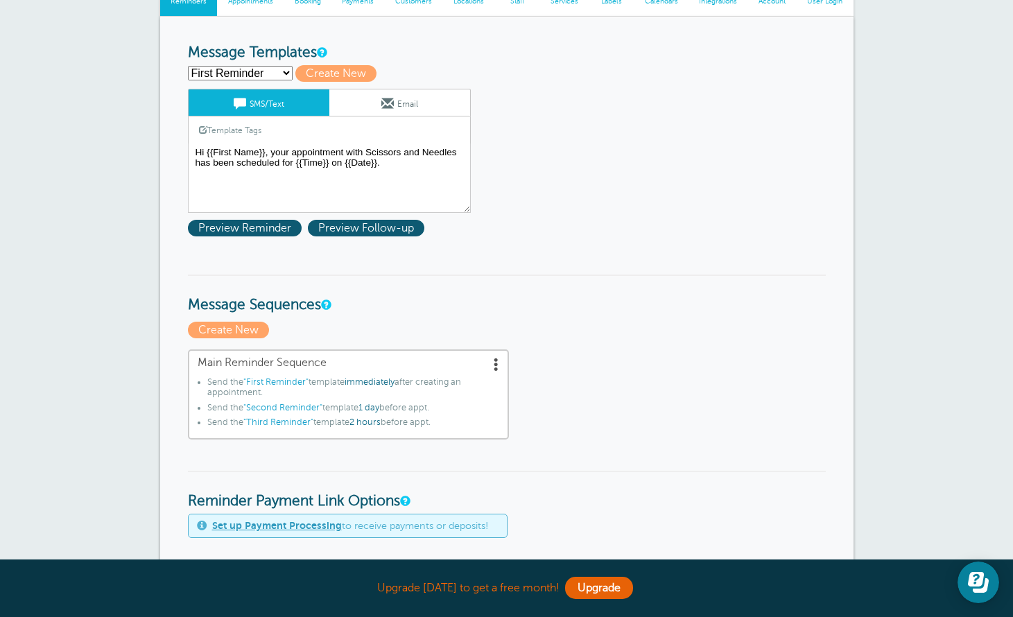
scroll to position [161, 0]
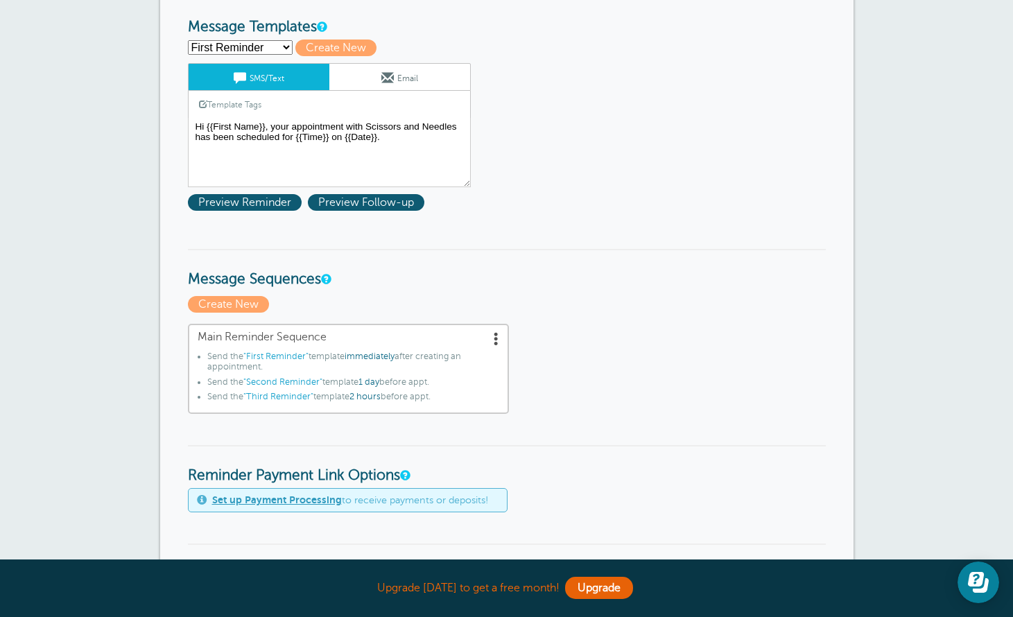
click at [412, 79] on link "Email" at bounding box center [399, 77] width 141 height 26
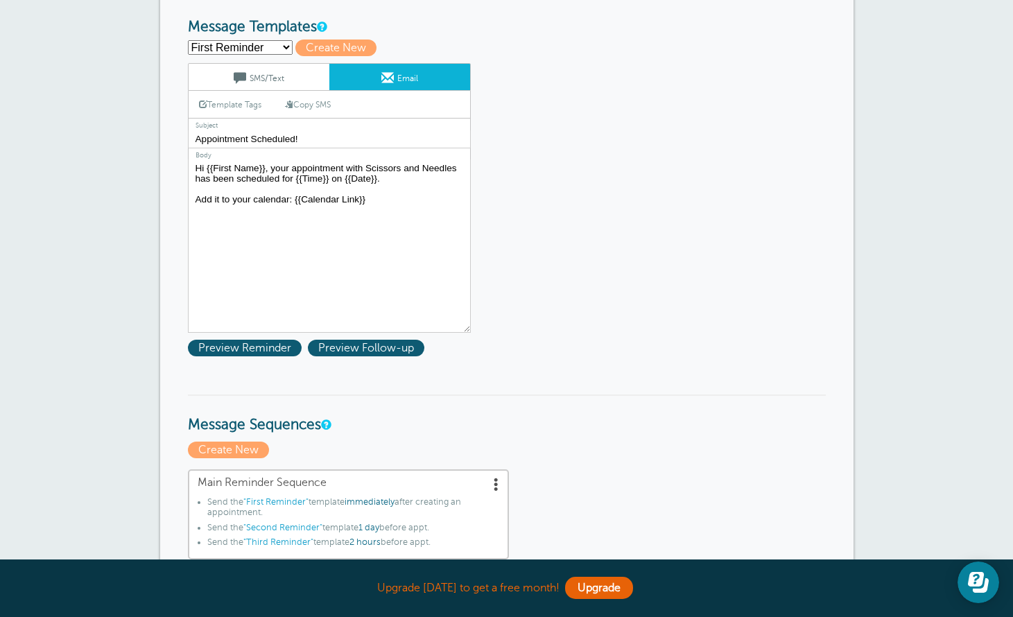
click at [263, 76] on link "SMS/Text" at bounding box center [259, 77] width 141 height 26
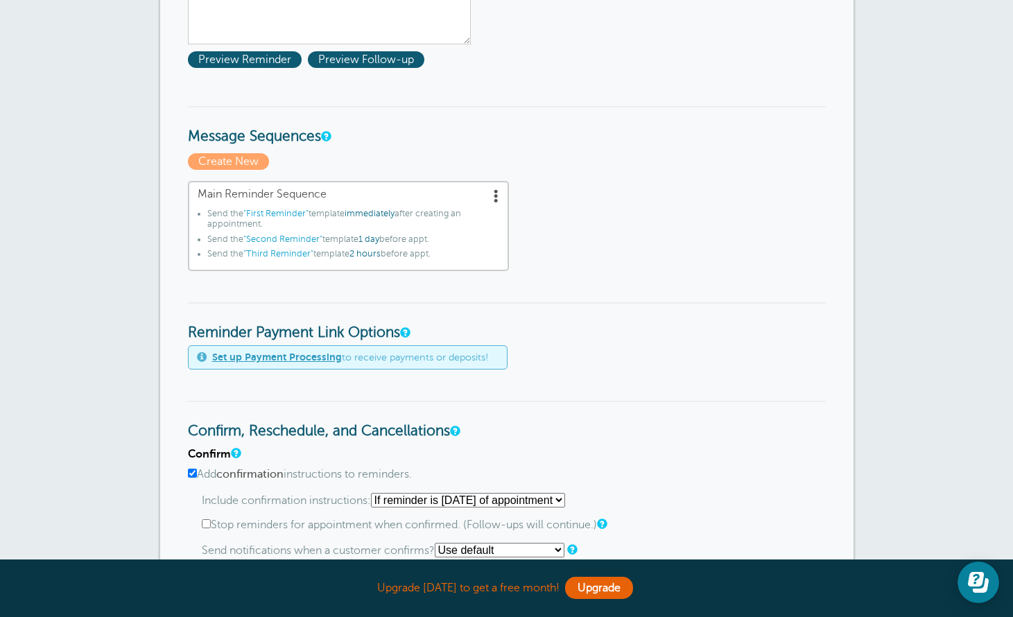
scroll to position [306, 1]
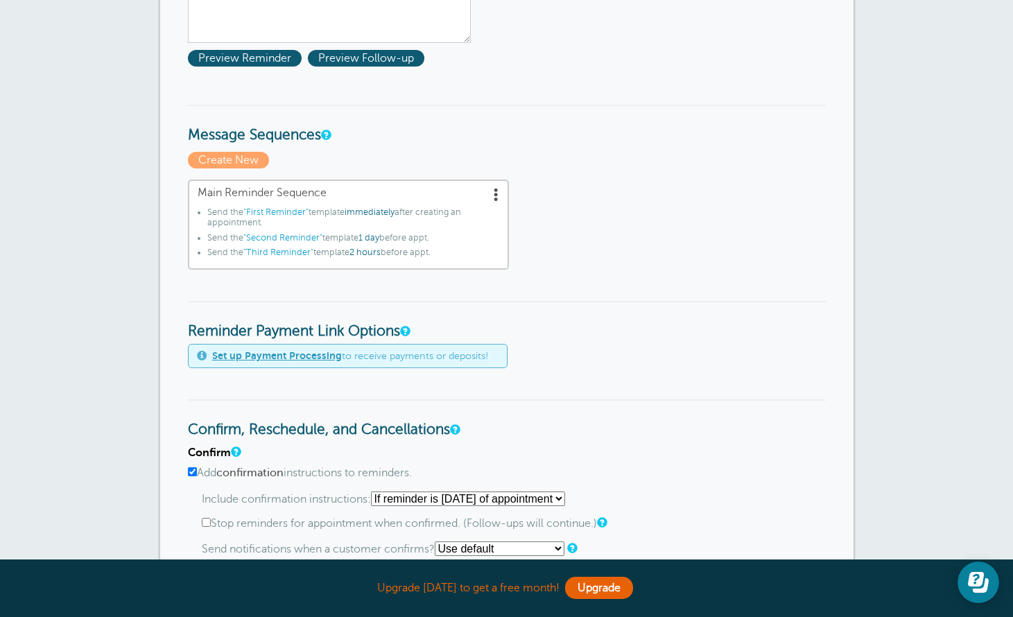
click at [496, 201] on span at bounding box center [496, 194] width 14 height 14
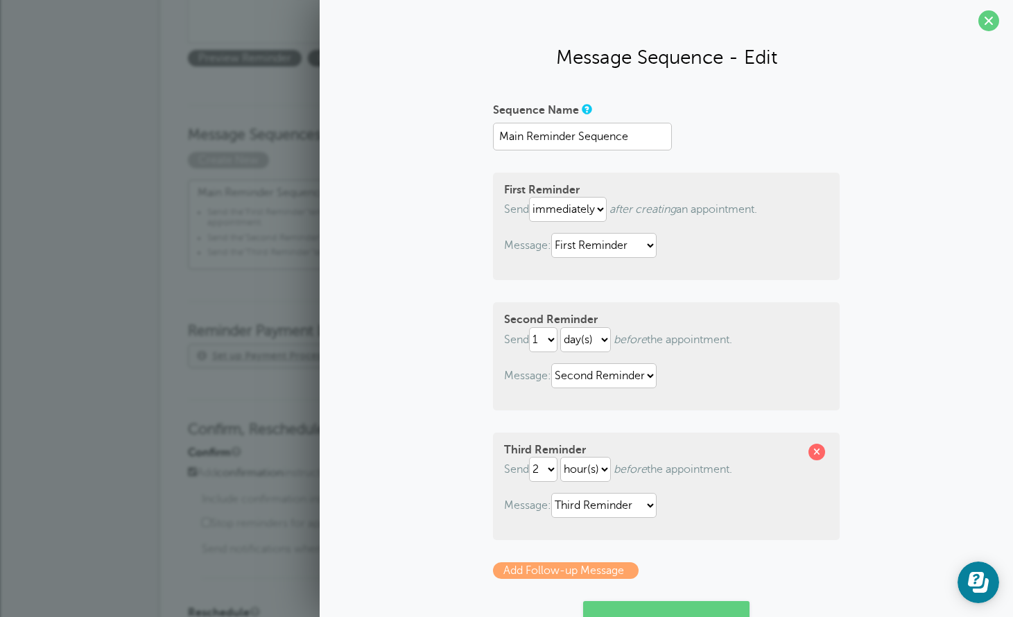
scroll to position [6, 0]
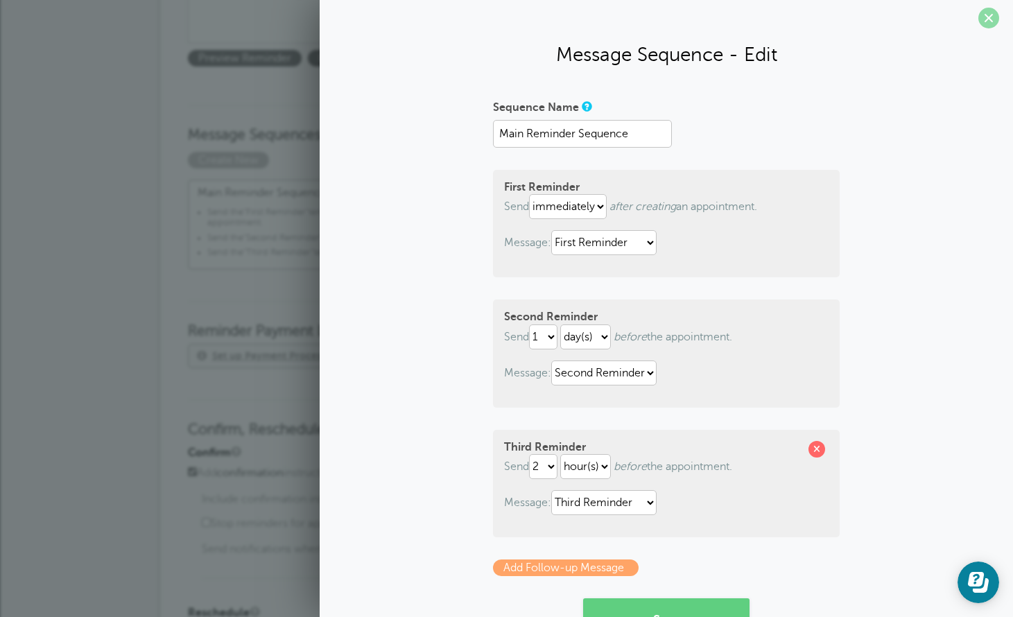
click at [993, 13] on span at bounding box center [988, 18] width 21 height 21
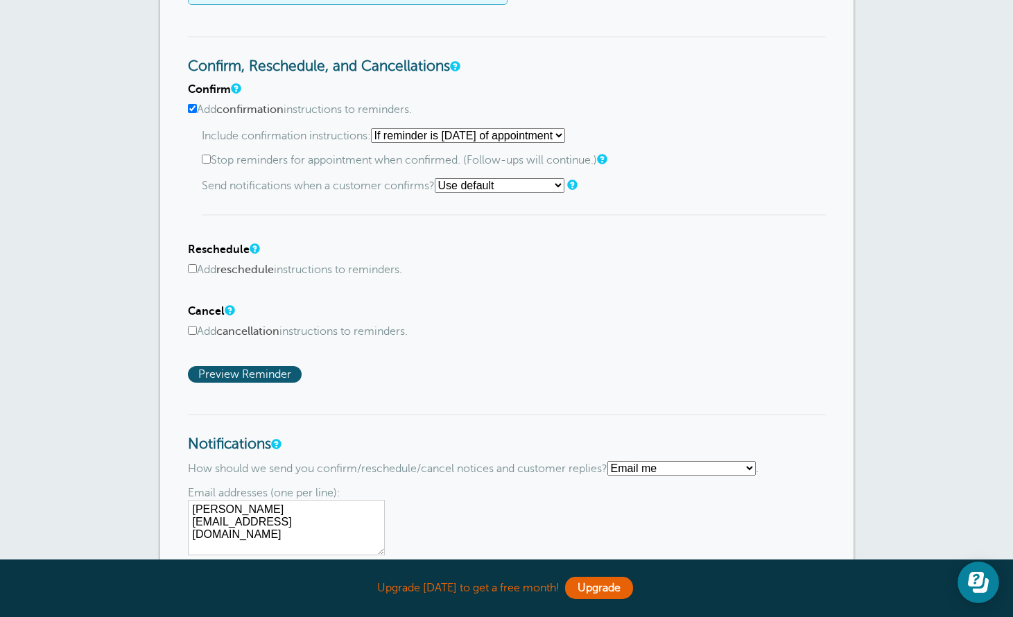
scroll to position [639, 0]
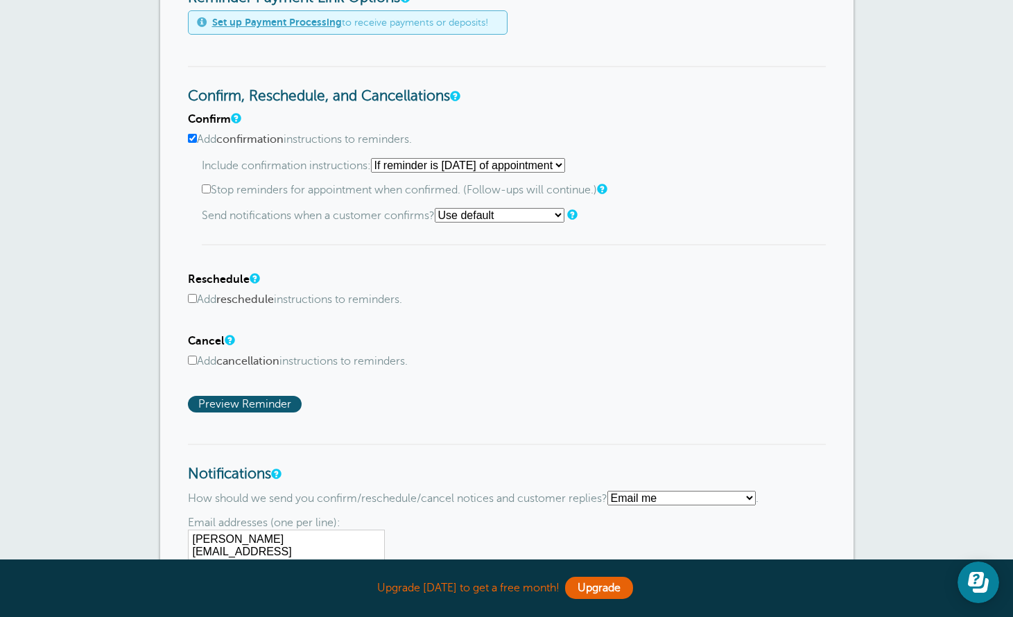
click at [190, 297] on input "Add reschedule instructions to reminders." at bounding box center [192, 298] width 9 height 9
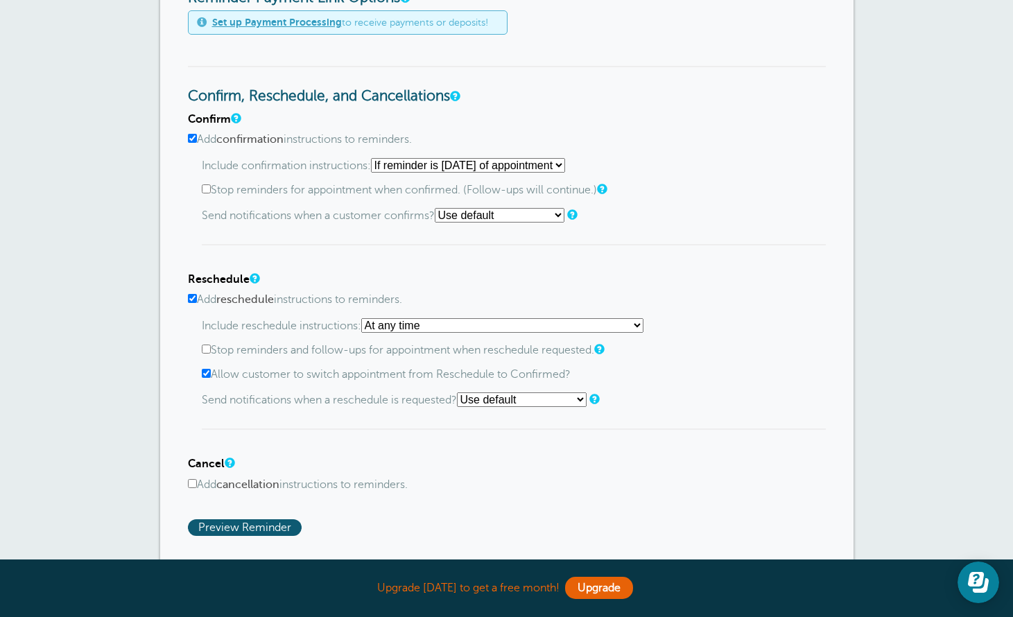
click at [190, 297] on input "Add reschedule instructions to reminders." at bounding box center [192, 298] width 9 height 9
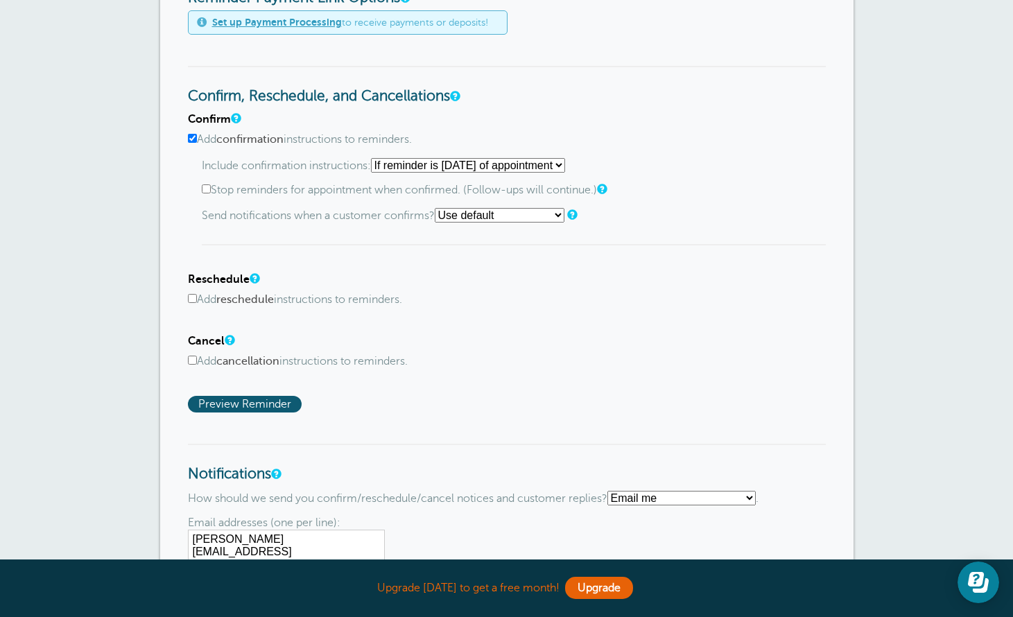
click at [193, 297] on input "Add reschedule instructions to reminders." at bounding box center [192, 298] width 9 height 9
checkbox input "true"
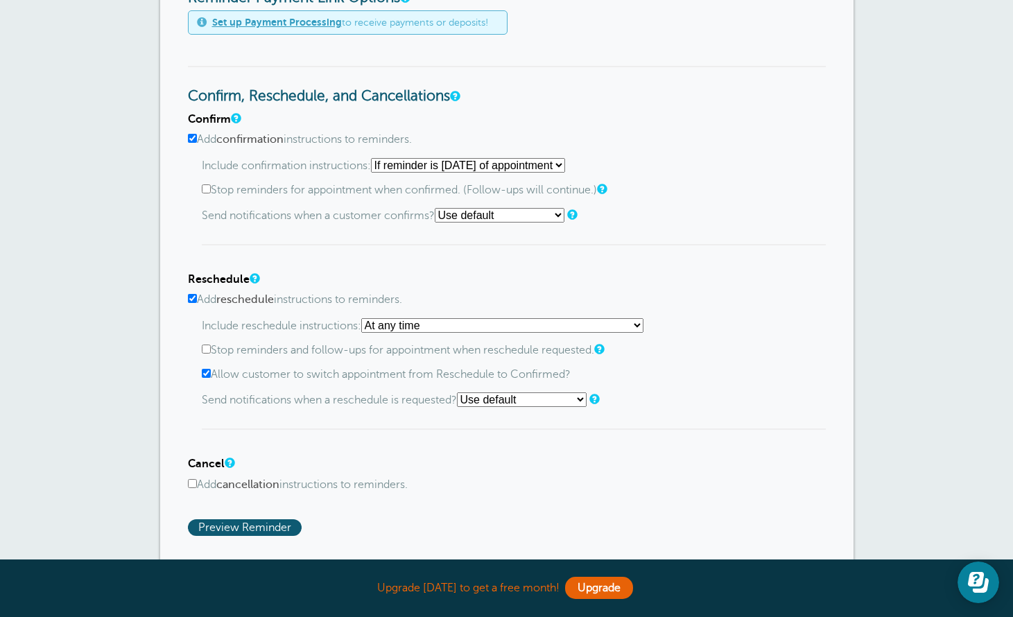
select select "1"
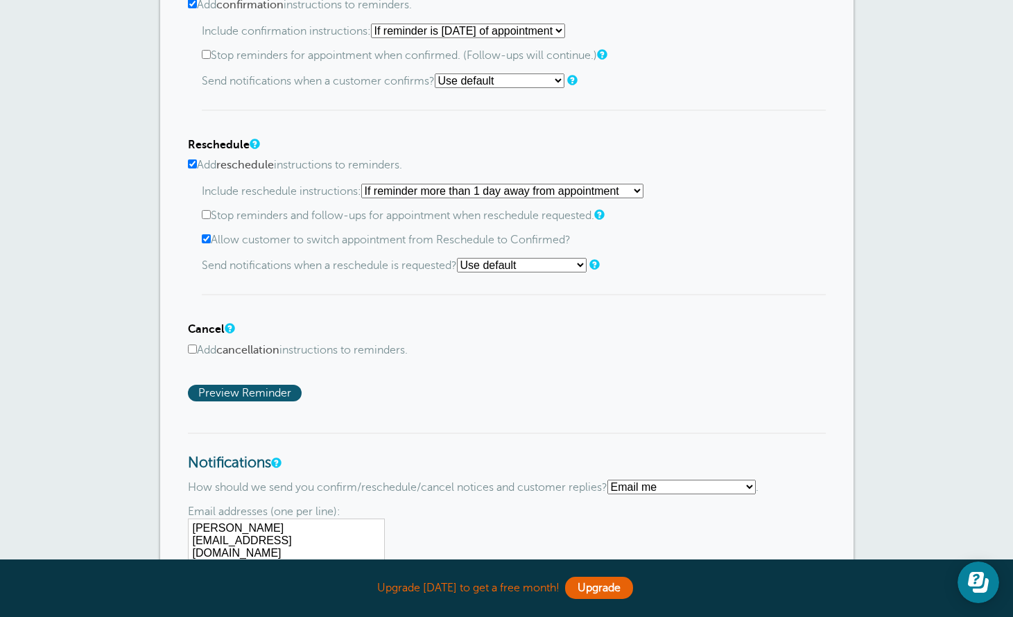
scroll to position [781, 0]
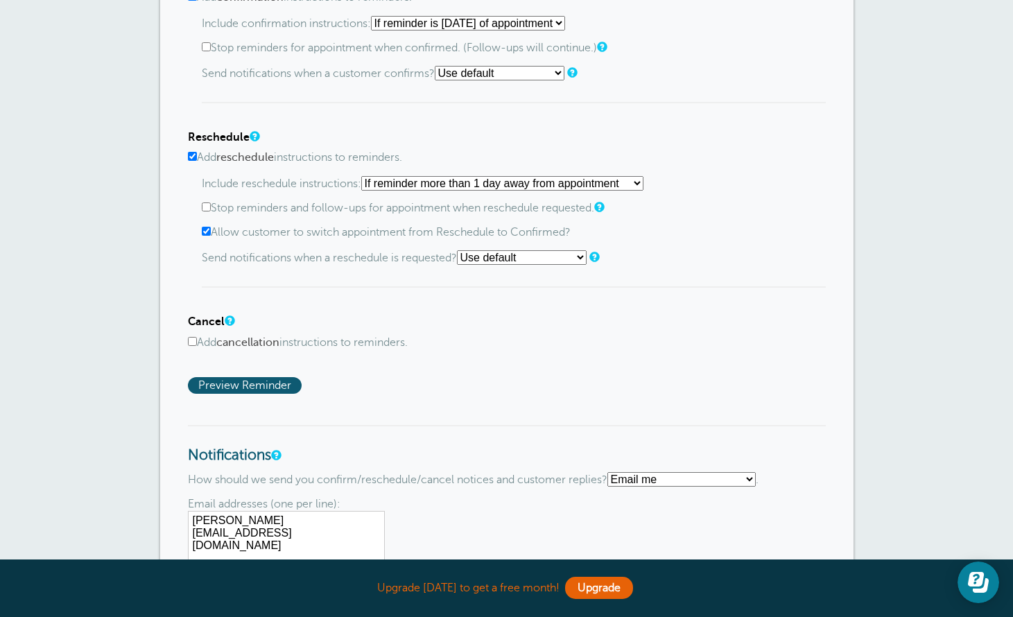
click at [195, 338] on label "Add cancellation instructions to reminders." at bounding box center [507, 342] width 638 height 13
click at [195, 338] on input "Add cancellation instructions to reminders." at bounding box center [192, 341] width 9 height 9
checkbox input "true"
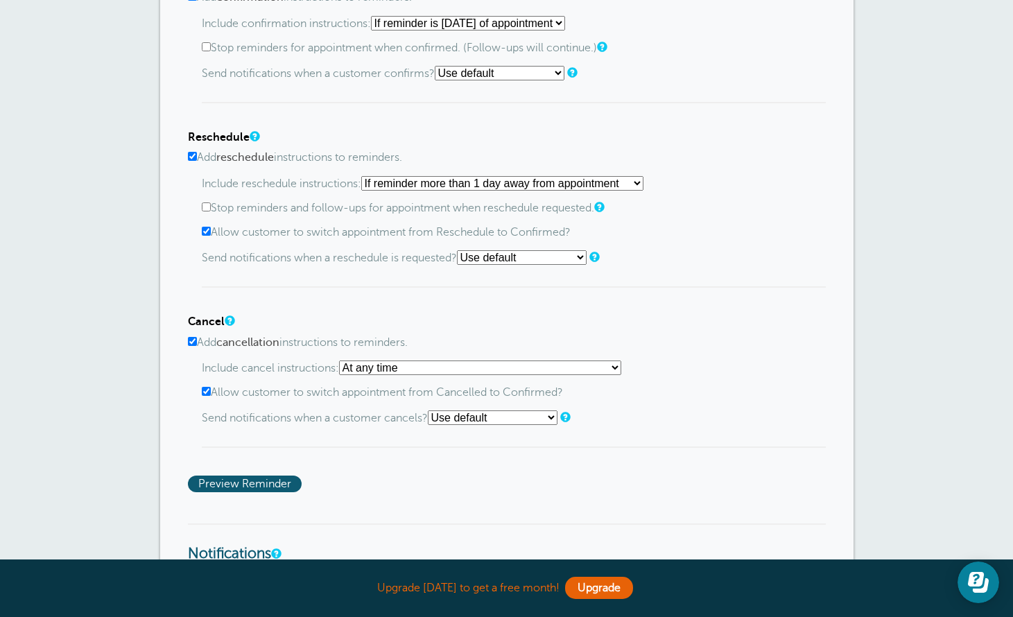
select select "1"
select select "4"
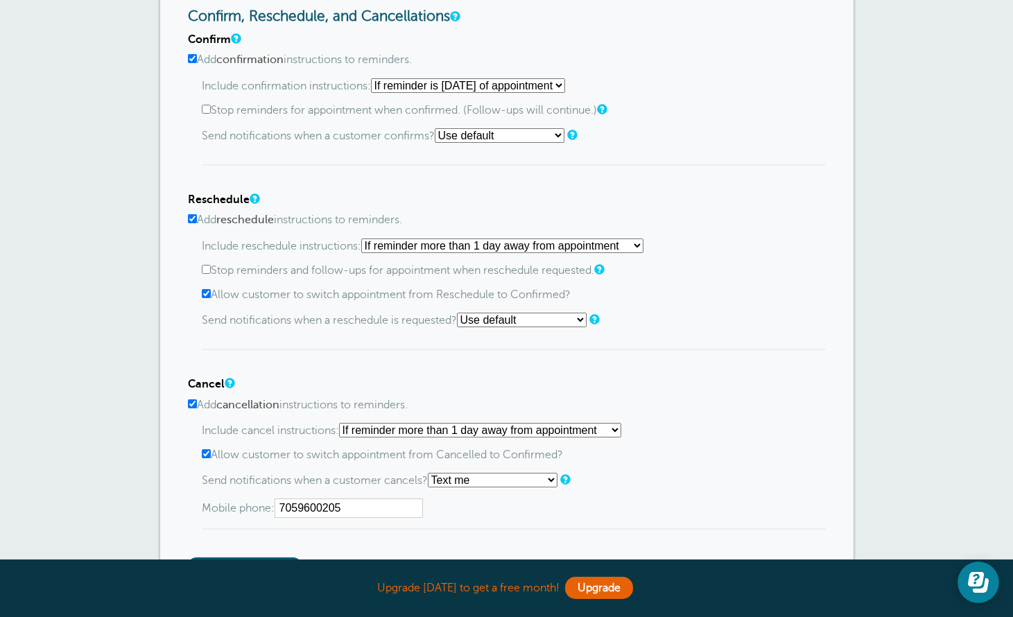
scroll to position [717, 0]
type input "7059600205"
select select "4"
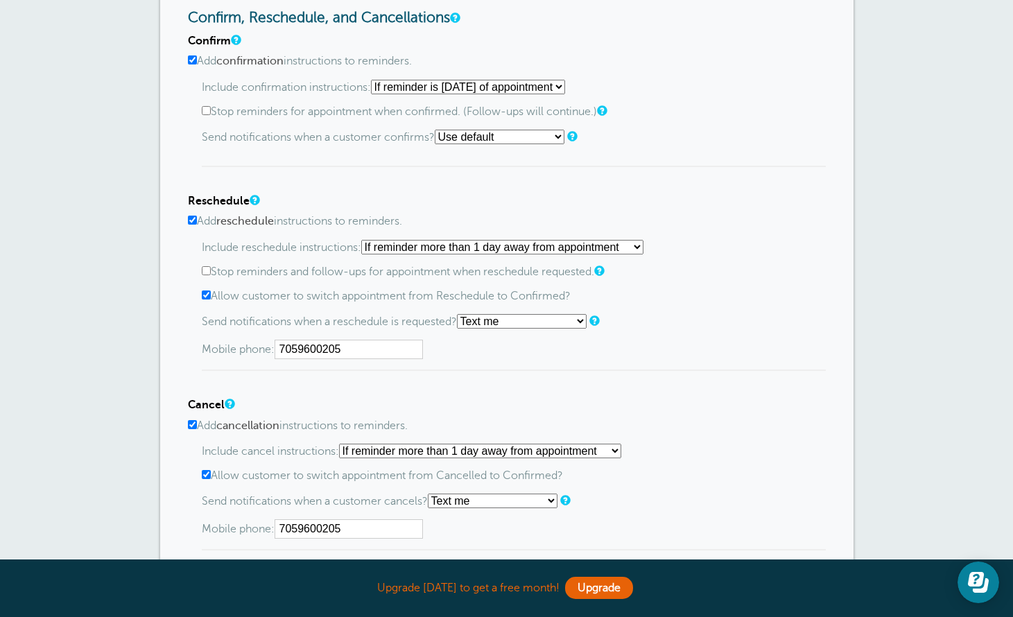
type input "7059600205"
click at [493, 381] on div "Confirm Add confirmation instructions to reminders. Include confirmation instru…" at bounding box center [507, 315] width 638 height 560
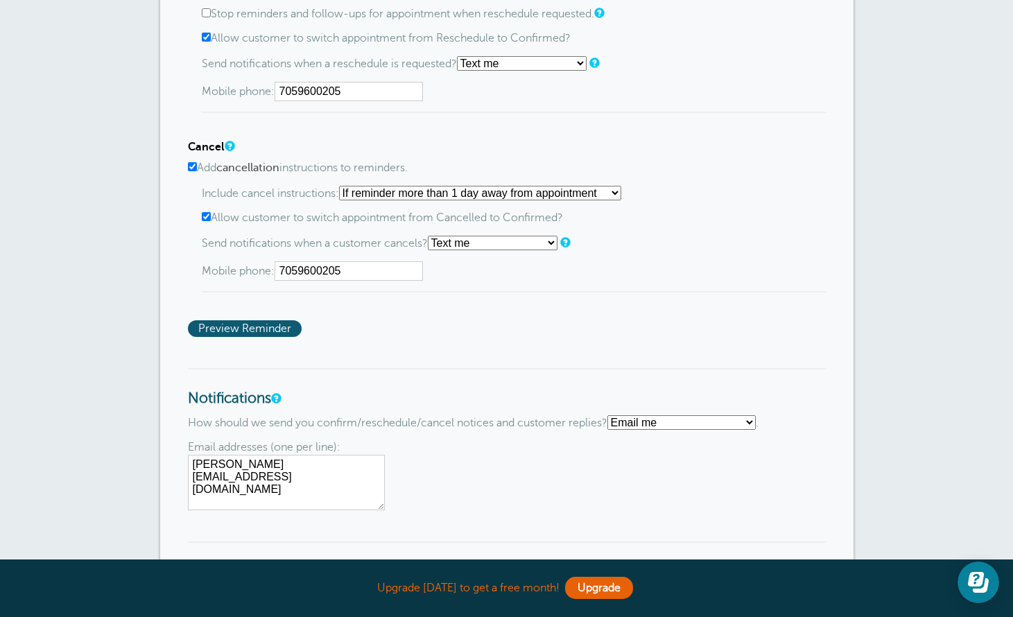
scroll to position [1073, 0]
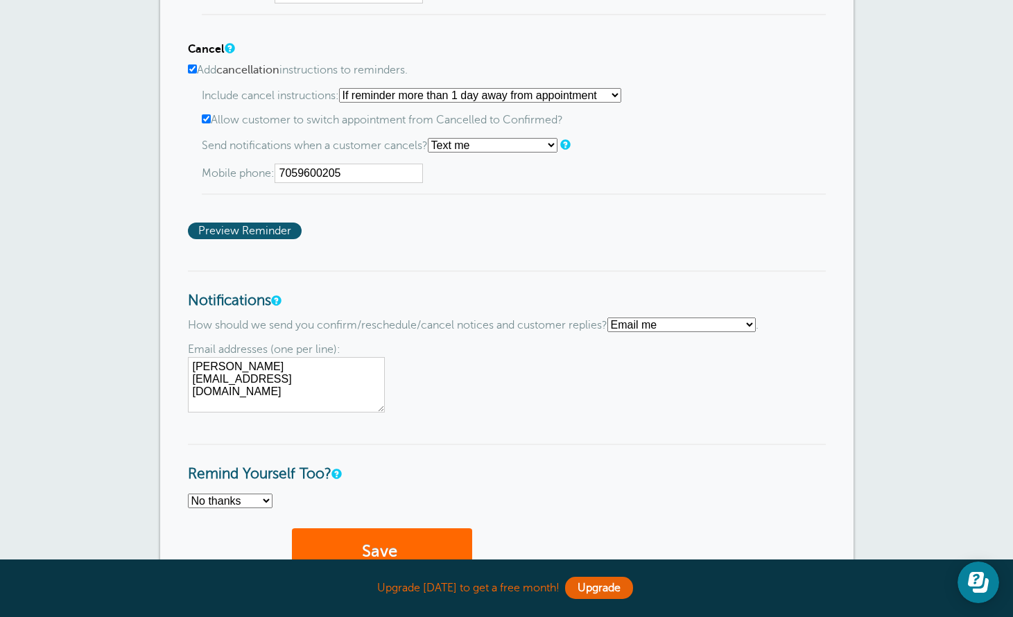
select select "4"
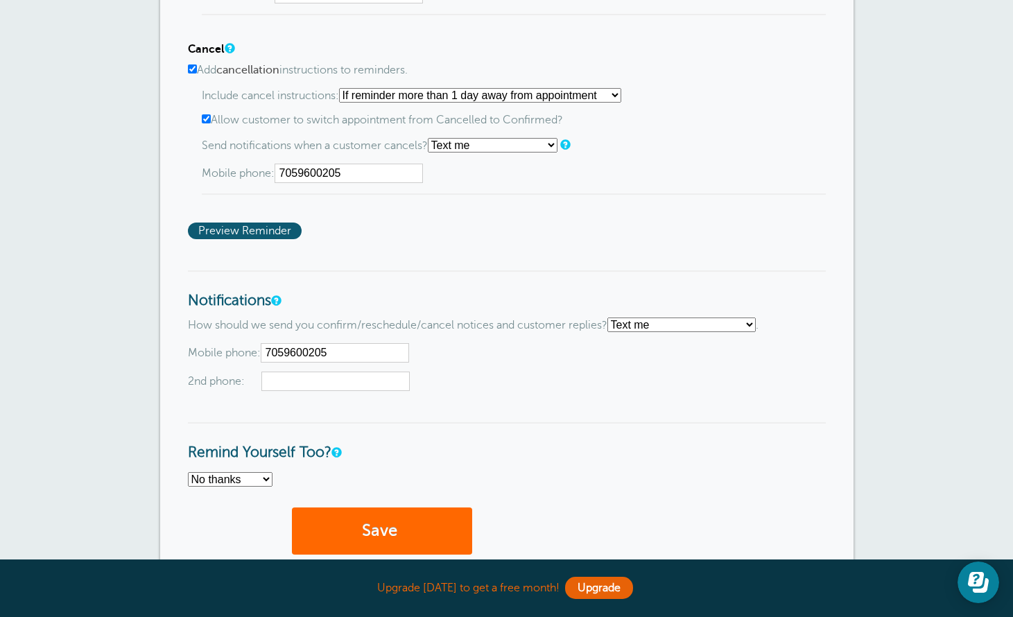
type input "7059600205"
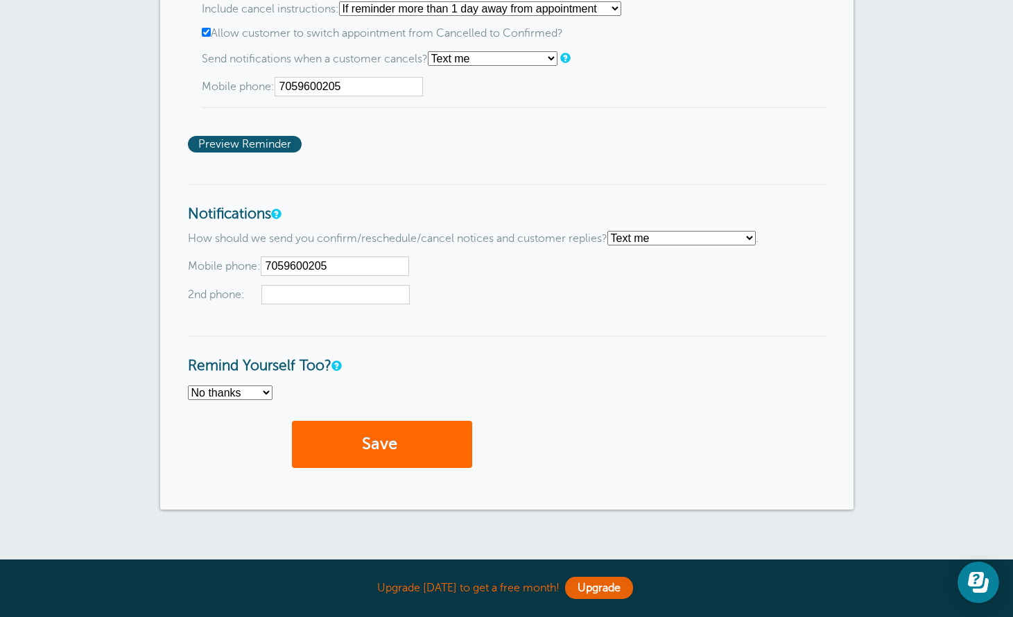
scroll to position [1160, 0]
click at [407, 448] on button "Save" at bounding box center [382, 444] width 180 height 48
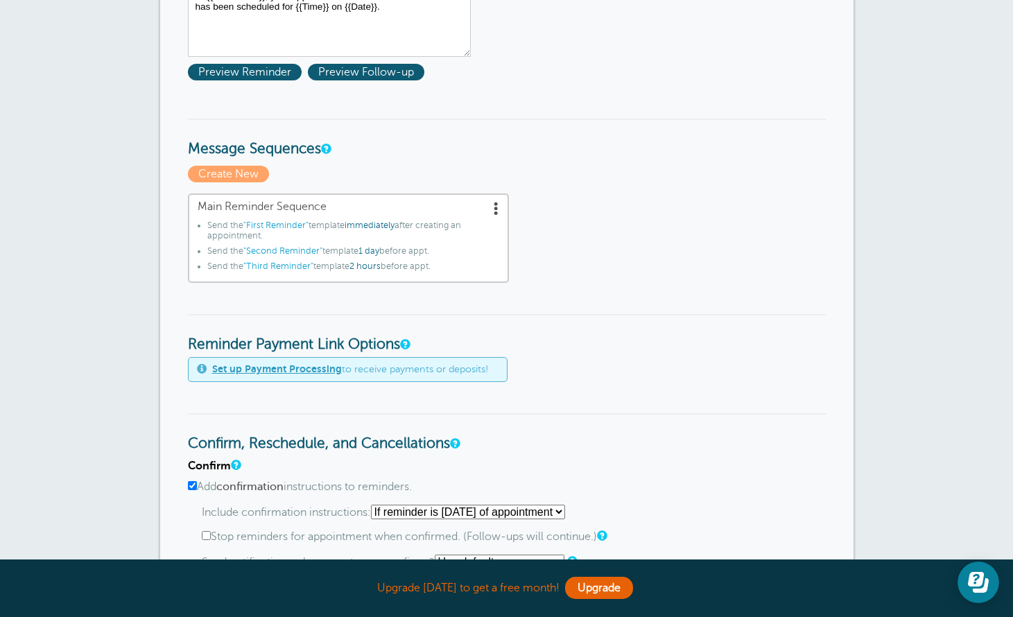
scroll to position [371, 0]
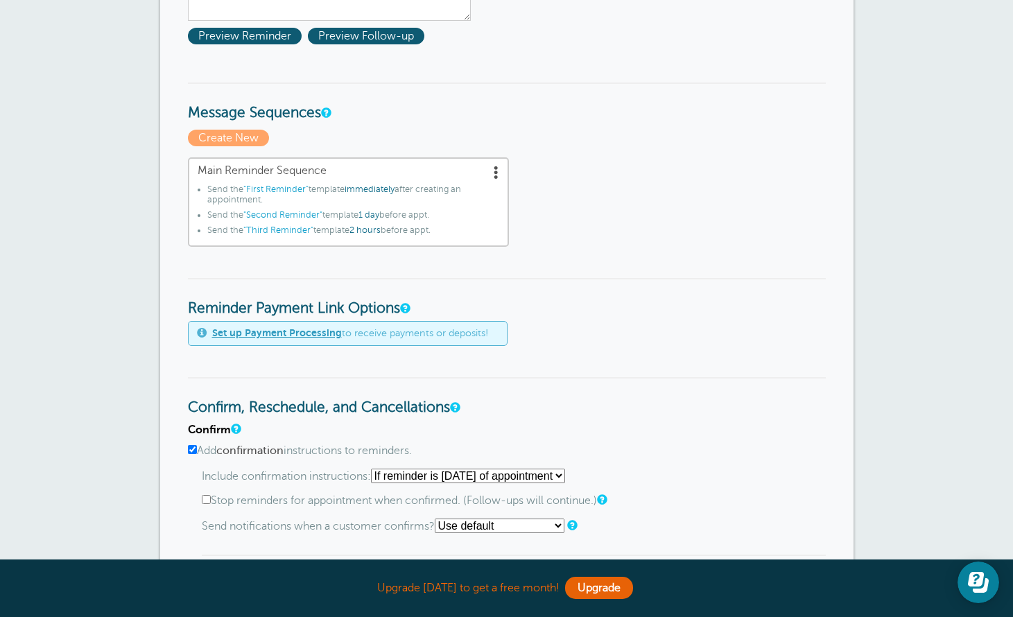
click at [303, 329] on link "Set up Payment Processing" at bounding box center [277, 332] width 130 height 11
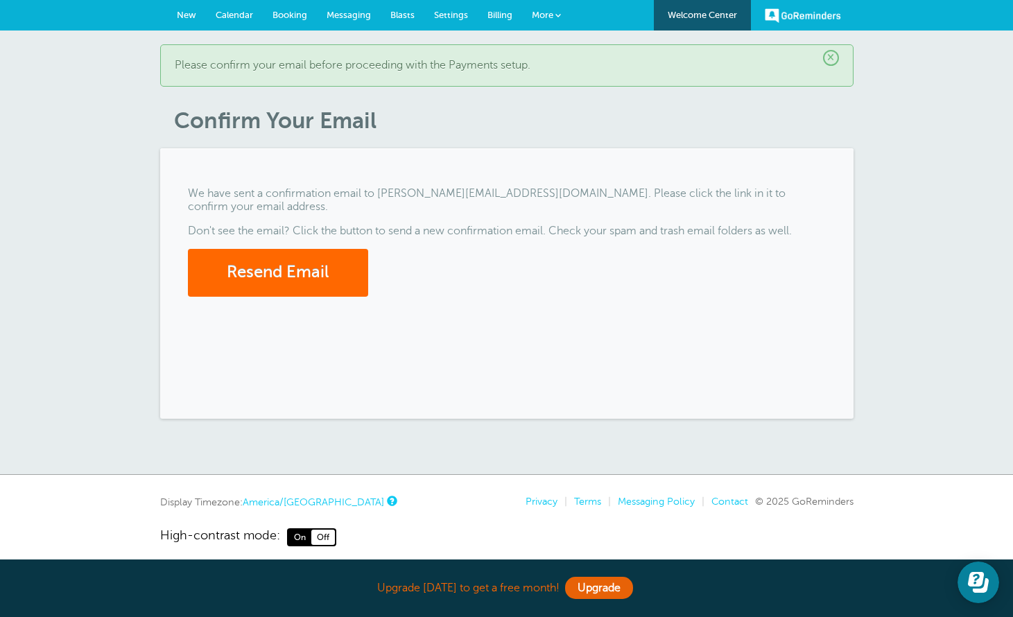
scroll to position [12, 0]
